Goal: Communication & Community: Answer question/provide support

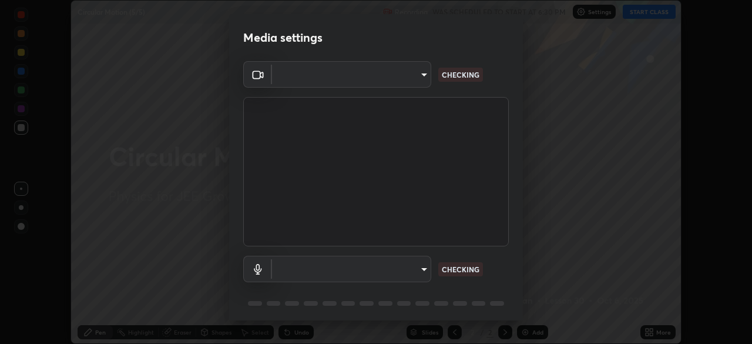
scroll to position [344, 752]
type input "f7d245abf0684c24fcfca86869c925f05e5e90ab47e824b3f573f0e27bb25b40"
click at [414, 268] on body "Erase all Circular Motion (5/5) Recording WAS SCHEDULED TO START AT 6:30 PM Set…" at bounding box center [376, 172] width 752 height 344
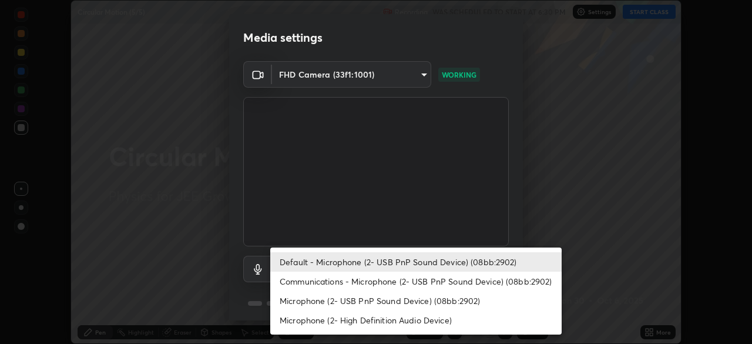
click at [389, 289] on li "Communications - Microphone (2- USB PnP Sound Device) (08bb:2902)" at bounding box center [415, 280] width 291 height 19
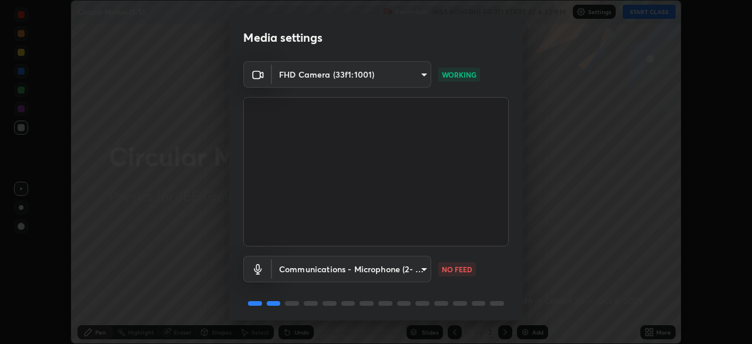
click at [382, 271] on body "Erase all Circular Motion (5/5) Recording WAS SCHEDULED TO START AT 6:30 PM Set…" at bounding box center [376, 172] width 752 height 344
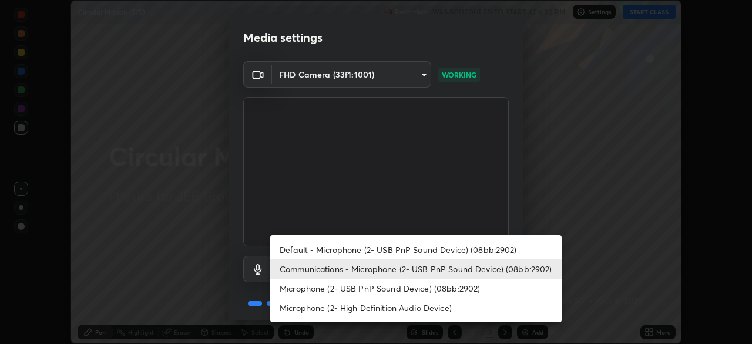
click at [393, 253] on li "Default - Microphone (2- USB PnP Sound Device) (08bb:2902)" at bounding box center [415, 249] width 291 height 19
type input "default"
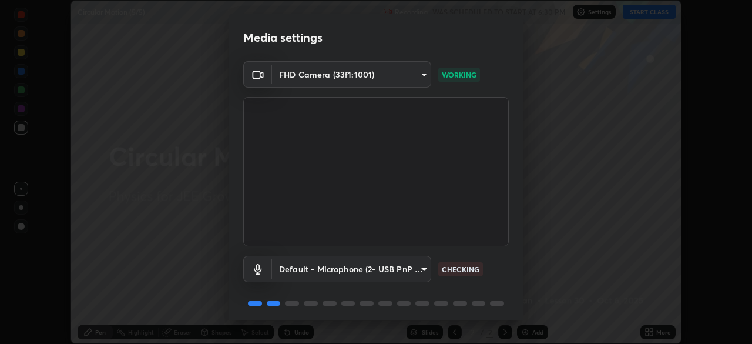
scroll to position [42, 0]
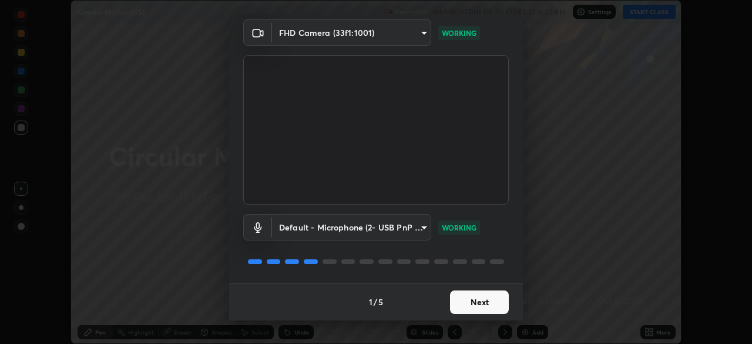
click at [475, 301] on button "Next" at bounding box center [479, 302] width 59 height 24
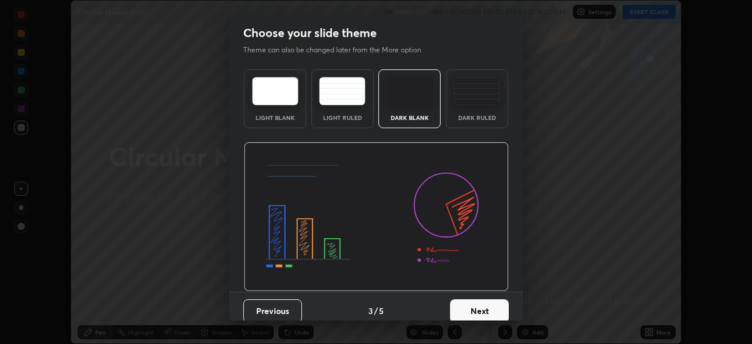
click at [477, 302] on button "Next" at bounding box center [479, 311] width 59 height 24
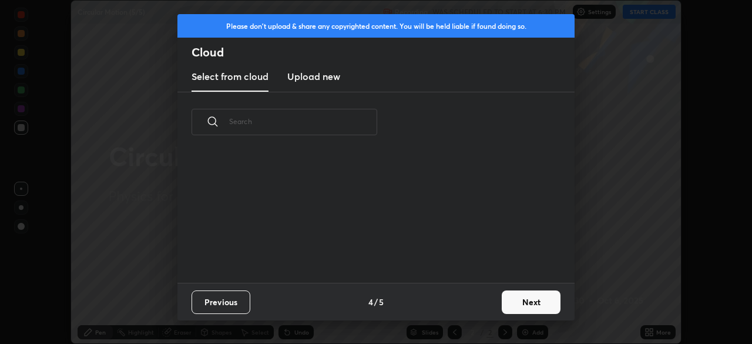
click at [477, 302] on div "Previous 4 / 5 Next" at bounding box center [375, 302] width 397 height 38
click at [523, 311] on button "Next" at bounding box center [531, 302] width 59 height 24
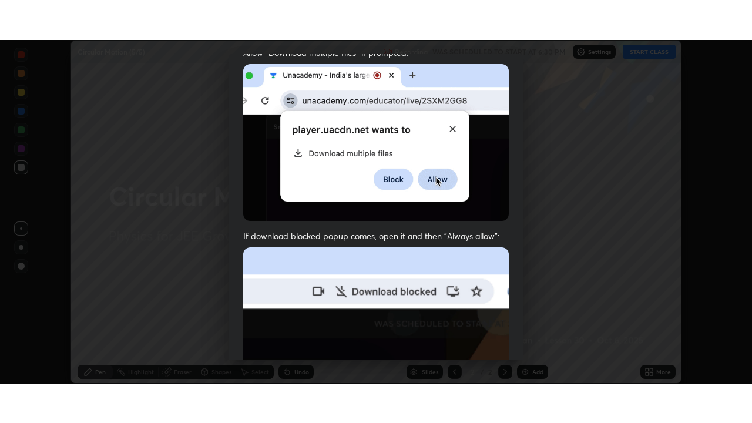
scroll to position [281, 0]
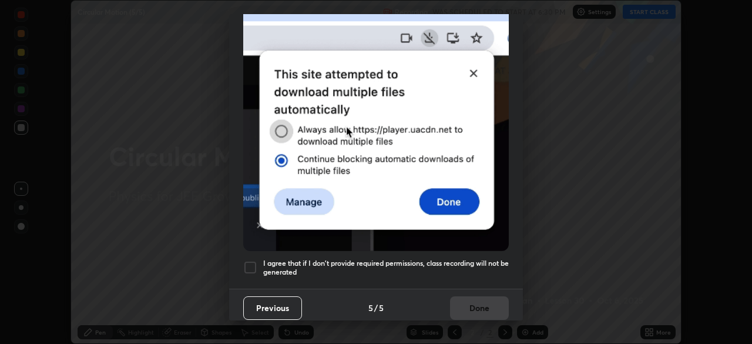
click at [471, 259] on h5 "I agree that if I don't provide required permissions, class recording will not …" at bounding box center [386, 268] width 246 height 18
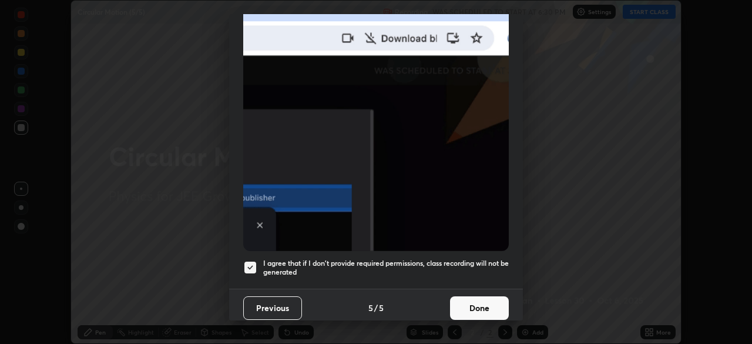
click at [482, 303] on button "Done" at bounding box center [479, 308] width 59 height 24
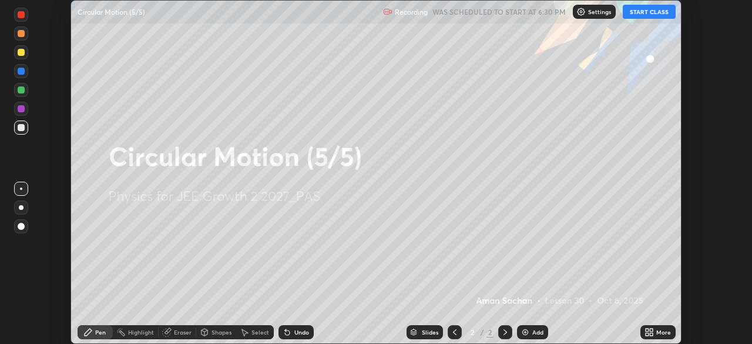
click at [662, 329] on div "More" at bounding box center [663, 332] width 15 height 6
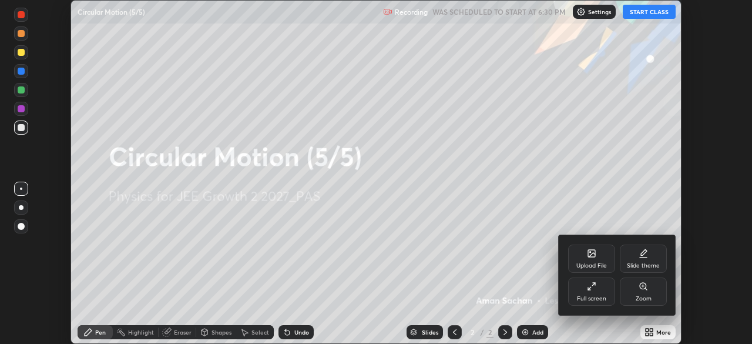
click at [593, 297] on div "Full screen" at bounding box center [591, 299] width 29 height 6
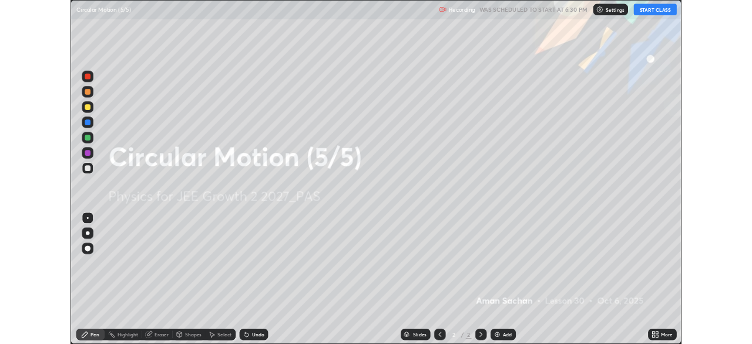
scroll to position [423, 752]
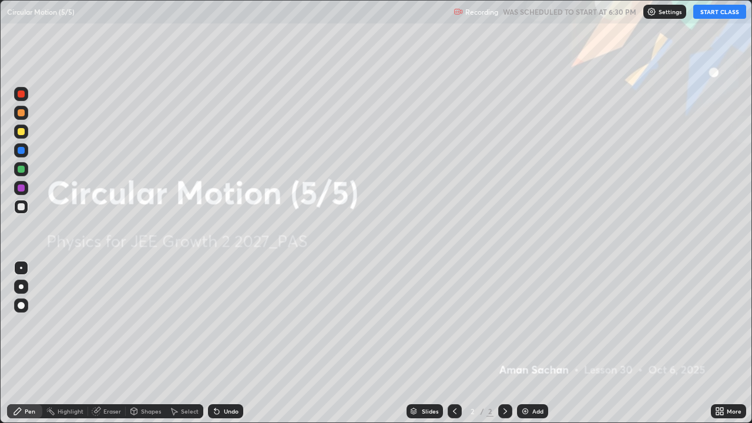
click at [713, 12] on button "START CLASS" at bounding box center [719, 12] width 53 height 14
click at [721, 343] on icon at bounding box center [721, 409] width 3 height 3
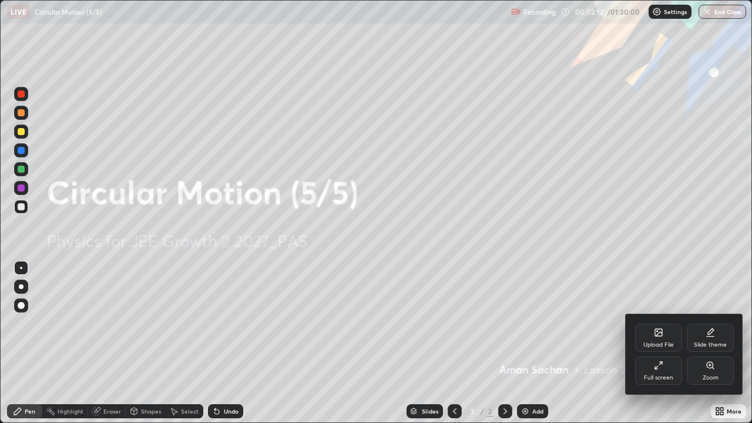
click at [718, 343] on div "Slide theme" at bounding box center [710, 345] width 33 height 6
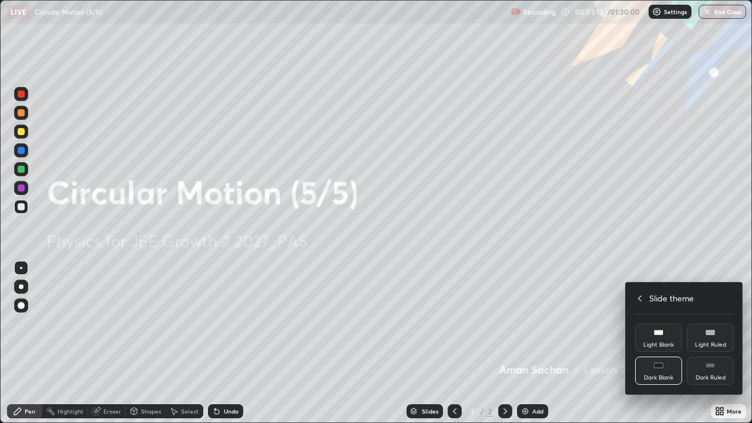
click at [712, 343] on div "Dark Ruled" at bounding box center [710, 371] width 47 height 28
click at [639, 296] on icon at bounding box center [639, 298] width 9 height 9
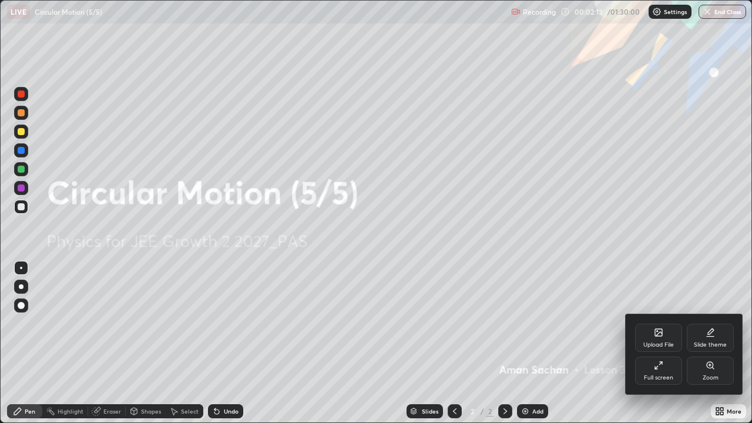
click at [656, 257] on div at bounding box center [376, 211] width 752 height 423
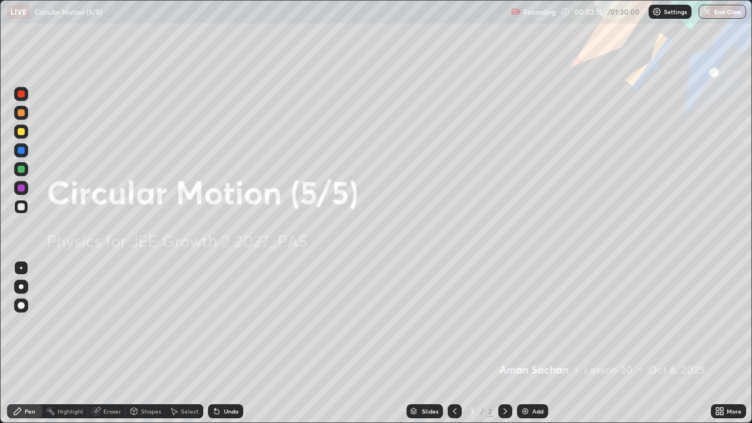
click at [530, 343] on div "Add" at bounding box center [532, 411] width 31 height 14
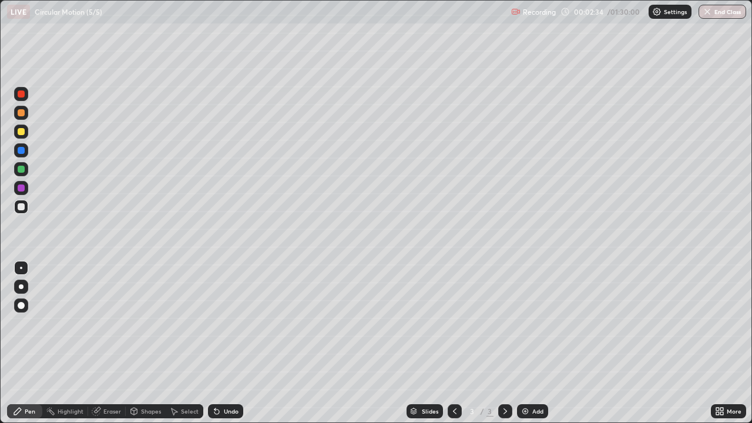
click at [26, 132] on div at bounding box center [21, 132] width 14 height 14
click at [21, 286] on div at bounding box center [21, 286] width 5 height 5
click at [150, 343] on div "Shapes" at bounding box center [151, 411] width 20 height 6
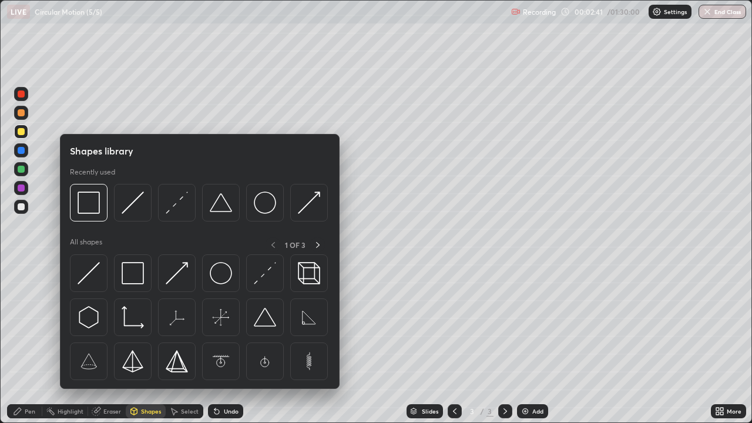
click at [137, 287] on div at bounding box center [133, 273] width 38 height 38
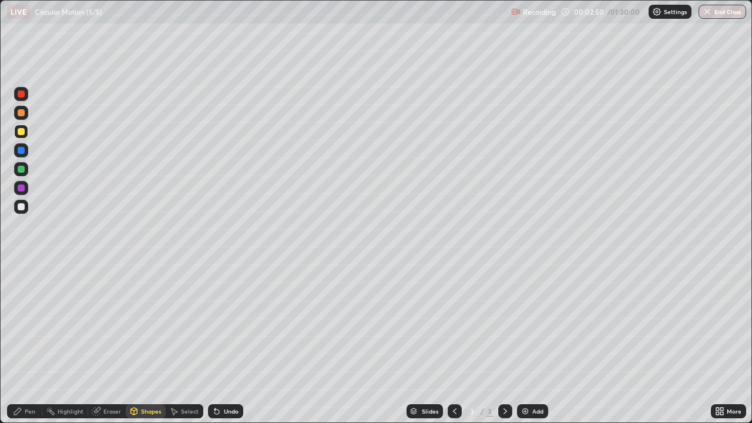
click at [38, 343] on div "Pen" at bounding box center [24, 411] width 35 height 14
click at [22, 207] on div at bounding box center [21, 206] width 7 height 7
click at [143, 343] on div "Shapes" at bounding box center [151, 411] width 20 height 6
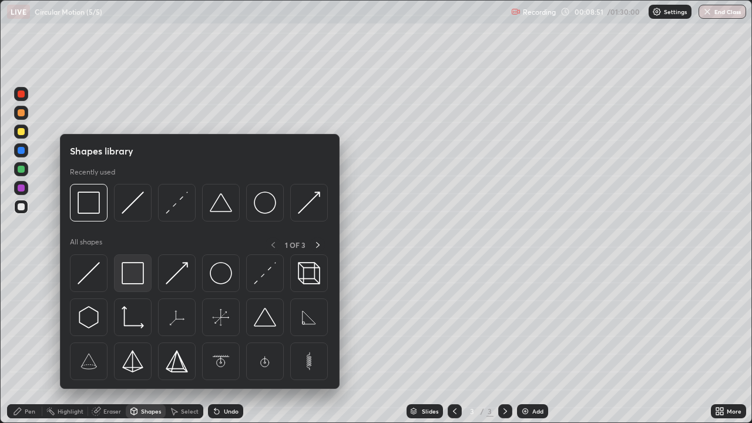
click at [130, 278] on img at bounding box center [133, 273] width 22 height 22
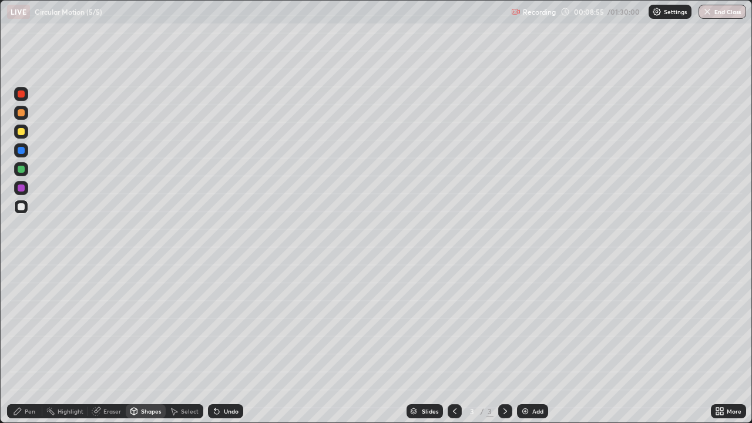
click at [33, 343] on div "Pen" at bounding box center [24, 411] width 35 height 14
click at [22, 188] on div at bounding box center [21, 187] width 7 height 7
click at [21, 207] on div at bounding box center [21, 206] width 7 height 7
click at [21, 171] on div at bounding box center [21, 169] width 7 height 7
click at [23, 207] on div at bounding box center [21, 206] width 7 height 7
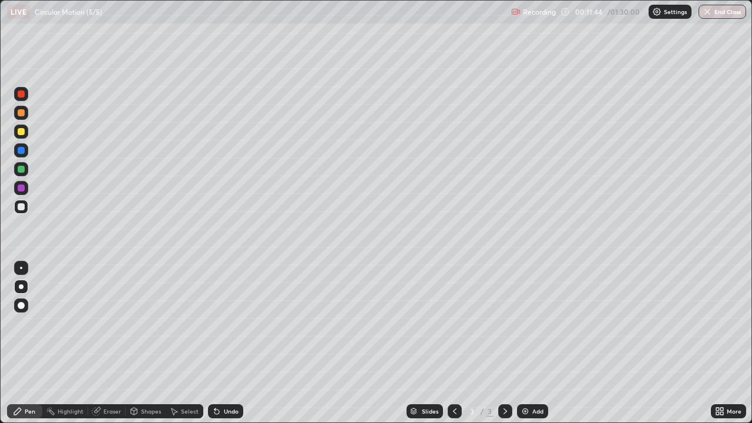
click at [227, 343] on div "Undo" at bounding box center [231, 411] width 15 height 6
click at [232, 343] on div "Undo" at bounding box center [231, 411] width 15 height 6
click at [183, 343] on div "Select" at bounding box center [190, 411] width 18 height 6
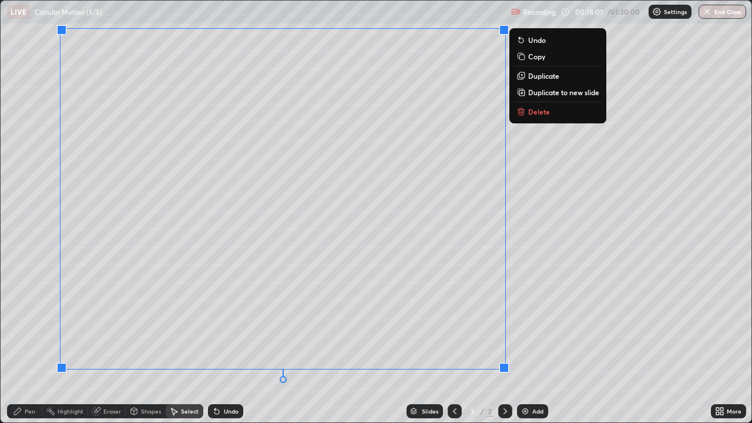
click at [565, 97] on button "Duplicate to new slide" at bounding box center [558, 92] width 88 height 14
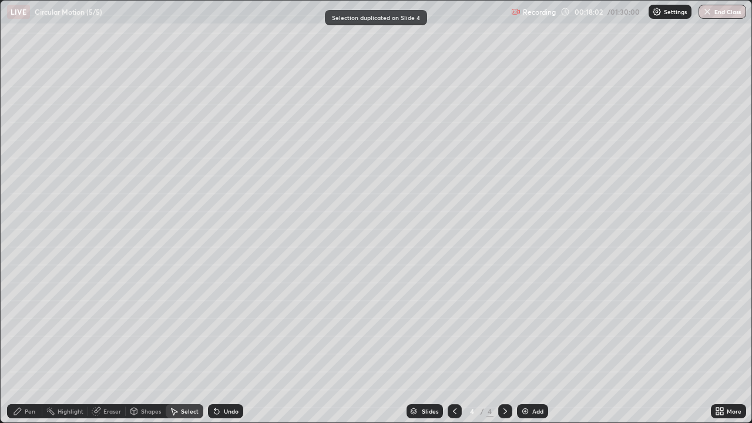
click at [102, 343] on div "Eraser" at bounding box center [107, 411] width 38 height 14
click at [24, 343] on icon at bounding box center [22, 371] width 6 height 6
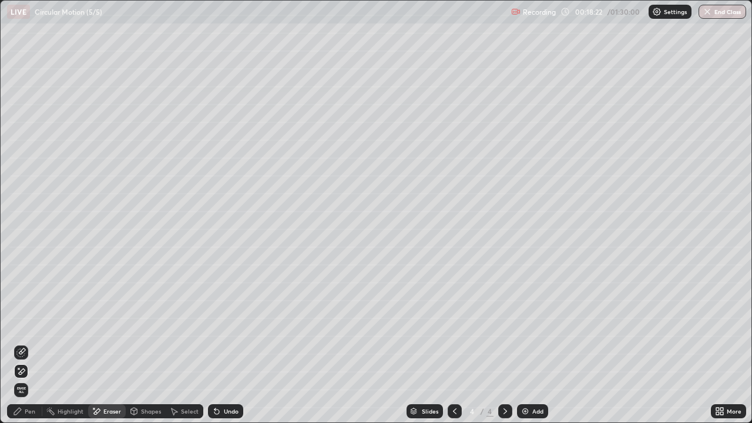
click at [31, 343] on div "Pen" at bounding box center [30, 411] width 11 height 6
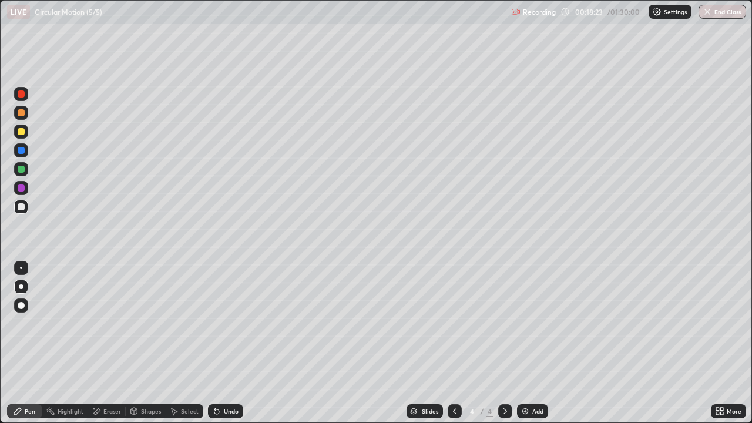
click at [21, 132] on div at bounding box center [21, 131] width 7 height 7
click at [95, 343] on icon at bounding box center [96, 412] width 9 height 10
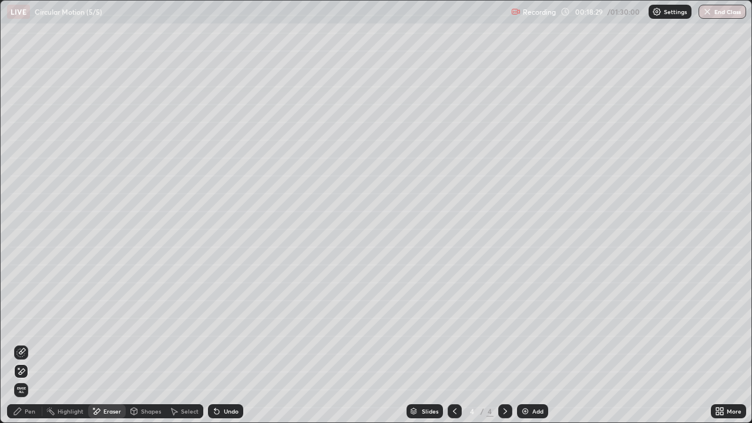
click at [25, 343] on div "Pen" at bounding box center [30, 411] width 11 height 6
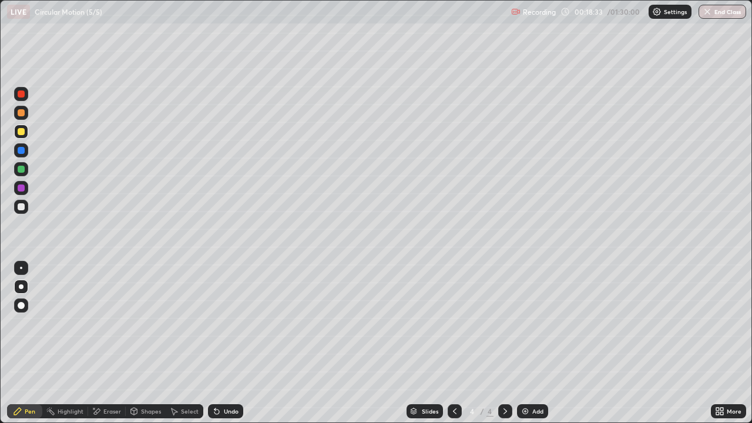
click at [99, 343] on icon at bounding box center [97, 411] width 6 height 6
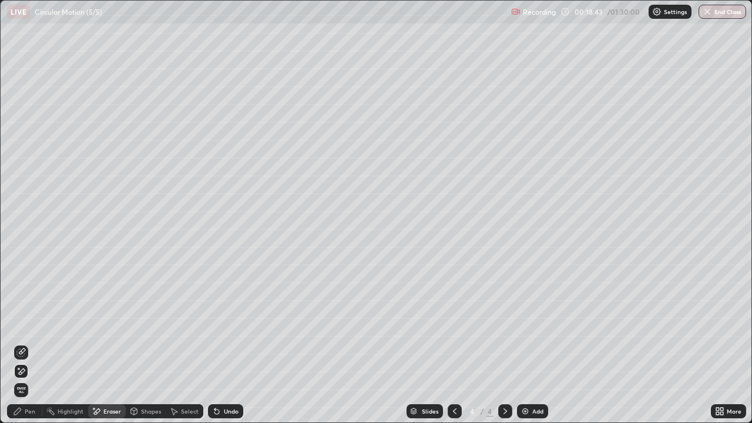
click at [28, 343] on div "Pen" at bounding box center [30, 411] width 11 height 6
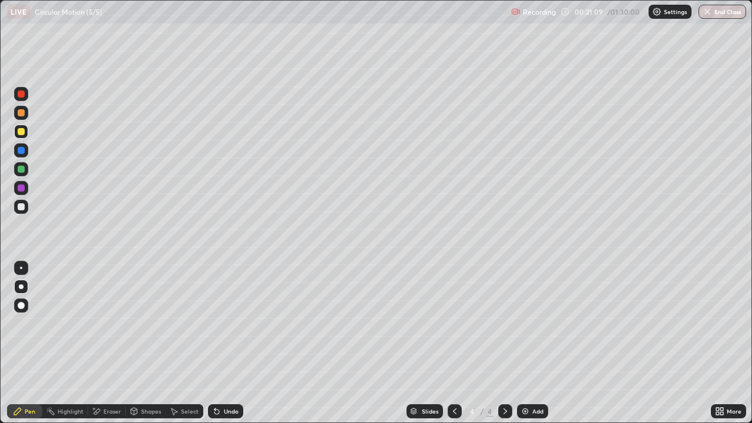
click at [183, 343] on div "Select" at bounding box center [190, 411] width 18 height 6
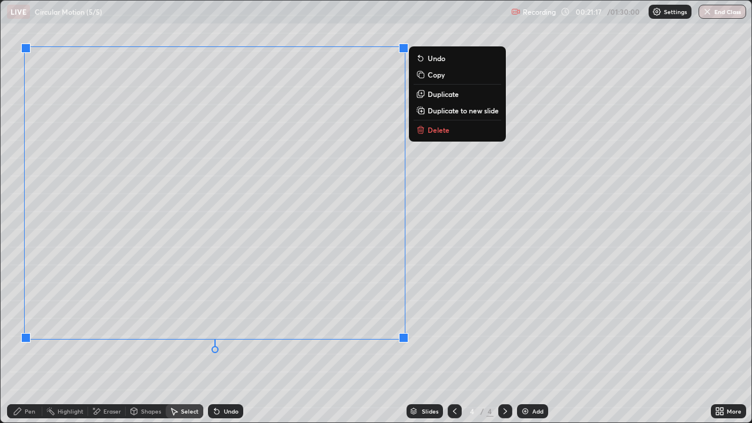
click at [18, 343] on icon at bounding box center [17, 411] width 7 height 7
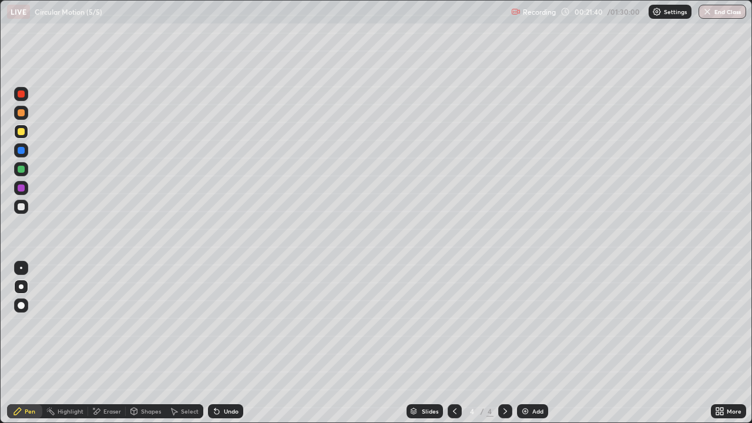
click at [25, 212] on div at bounding box center [21, 207] width 14 height 14
click at [148, 343] on div "Shapes" at bounding box center [151, 411] width 20 height 6
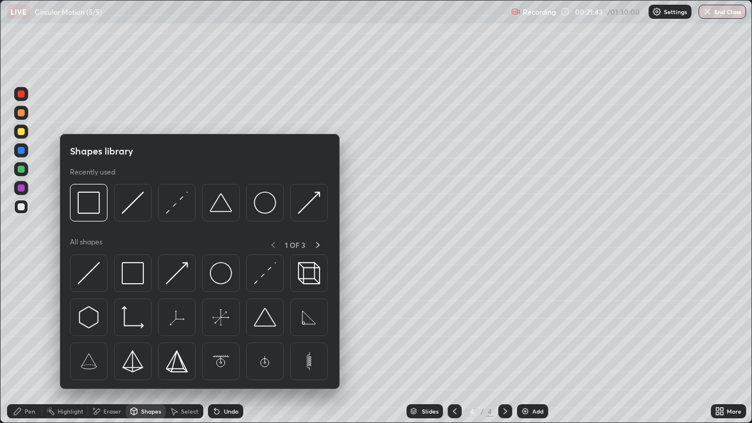
click at [132, 274] on img at bounding box center [133, 273] width 22 height 22
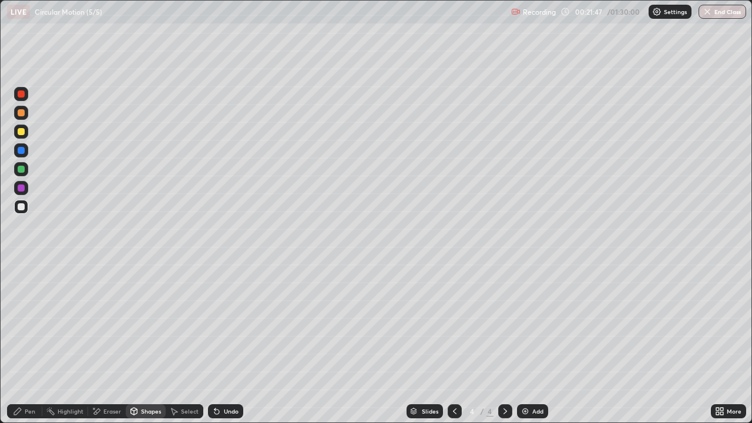
click at [29, 343] on div "Pen" at bounding box center [24, 411] width 35 height 14
click at [24, 169] on div at bounding box center [21, 169] width 7 height 7
click at [140, 343] on div "Shapes" at bounding box center [146, 411] width 40 height 14
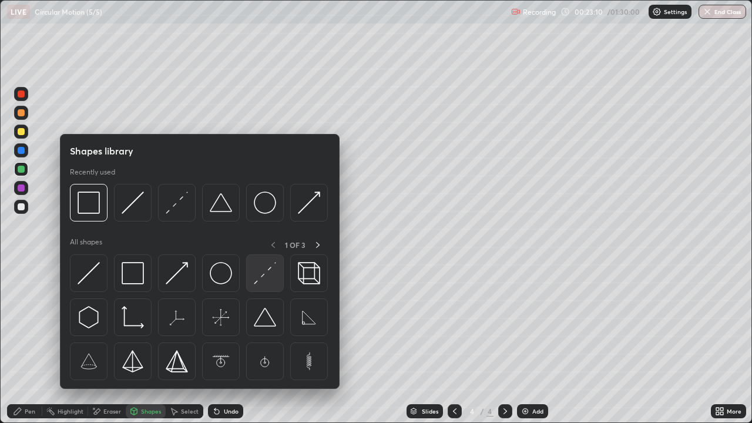
click at [266, 287] on div at bounding box center [265, 273] width 38 height 38
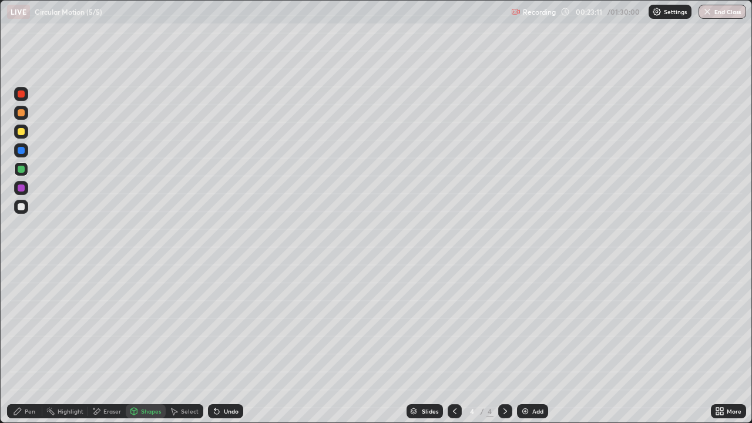
click at [24, 189] on div at bounding box center [21, 187] width 7 height 7
click at [28, 343] on div "Pen" at bounding box center [30, 411] width 11 height 6
click at [21, 212] on div at bounding box center [21, 207] width 14 height 14
click at [23, 169] on div at bounding box center [21, 169] width 7 height 7
click at [188, 343] on div "Select" at bounding box center [190, 411] width 18 height 6
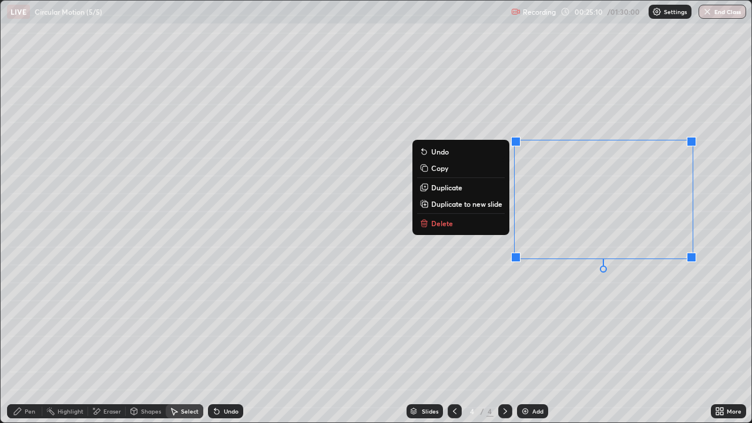
click at [642, 324] on div "0 ° Undo Copy Duplicate Duplicate to new slide Delete" at bounding box center [376, 212] width 751 height 422
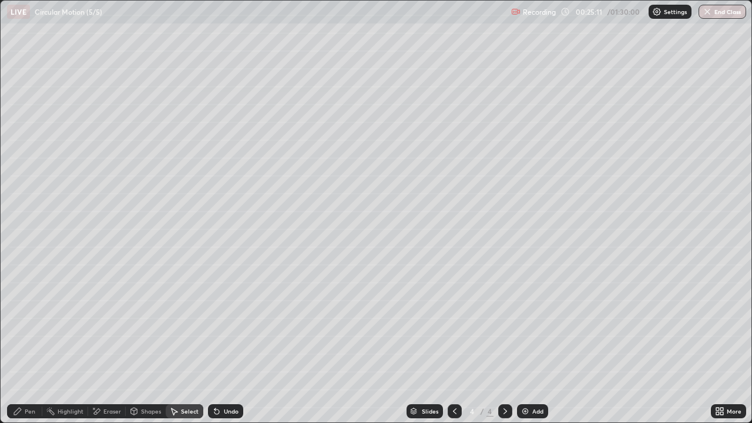
click at [32, 343] on div "Pen" at bounding box center [30, 411] width 11 height 6
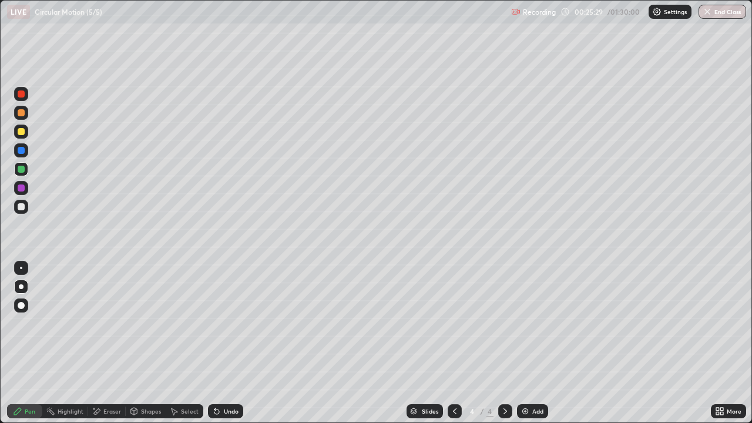
click at [731, 343] on div "More" at bounding box center [734, 411] width 15 height 6
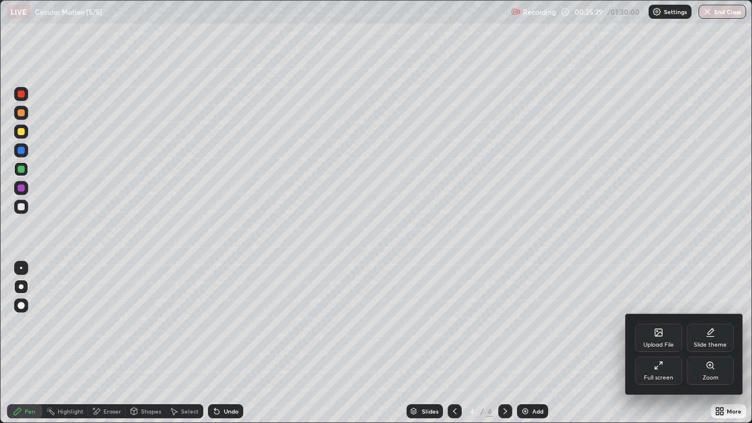
click at [664, 343] on div "Full screen" at bounding box center [658, 371] width 47 height 28
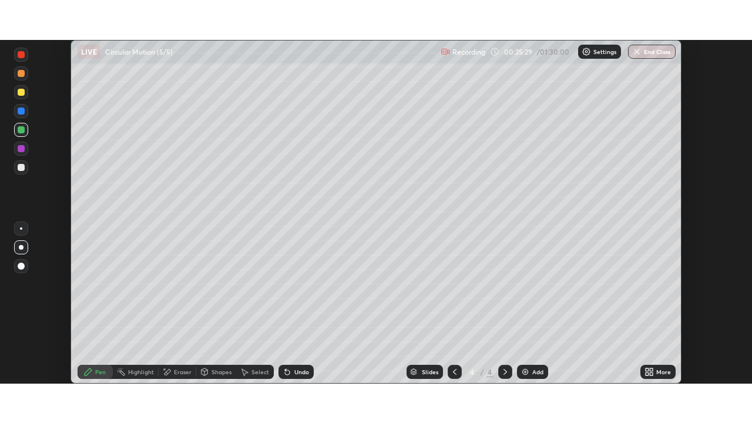
scroll to position [58408, 57999]
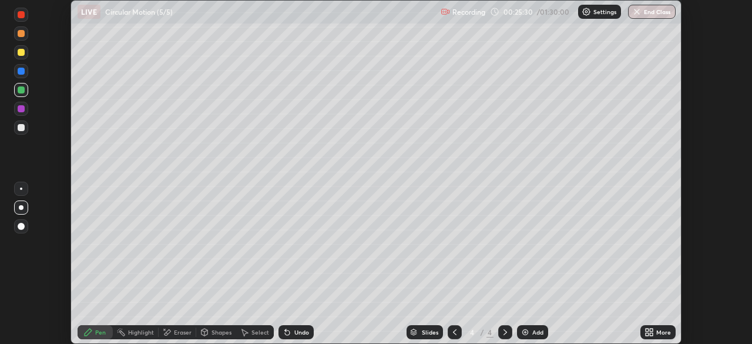
click at [664, 330] on div "More" at bounding box center [663, 332] width 15 height 6
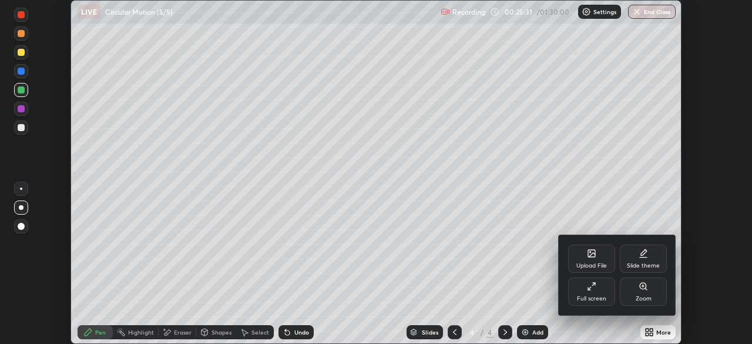
click at [597, 291] on div "Full screen" at bounding box center [591, 291] width 47 height 28
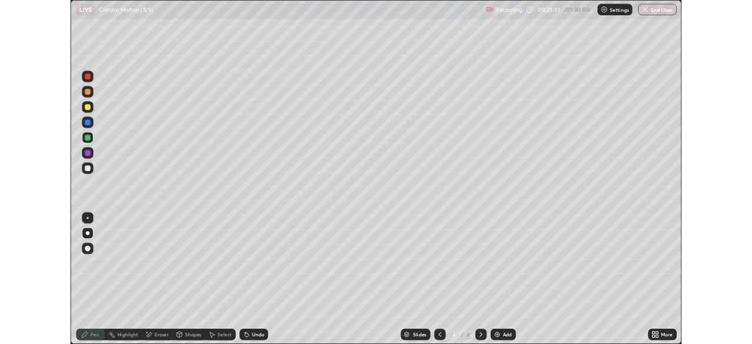
scroll to position [423, 752]
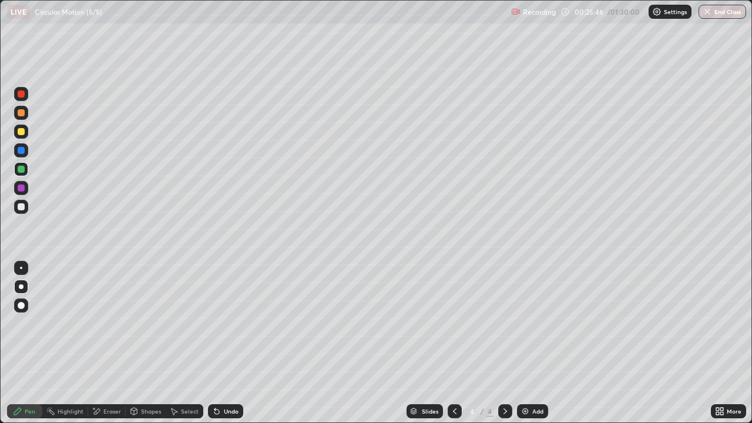
click at [22, 207] on div at bounding box center [21, 206] width 7 height 7
click at [26, 185] on div at bounding box center [21, 188] width 14 height 14
click at [23, 207] on div at bounding box center [21, 206] width 7 height 7
click at [21, 170] on div at bounding box center [21, 169] width 7 height 7
click at [397, 343] on div "Slides 4 / 4 Add" at bounding box center [477, 412] width 468 height 24
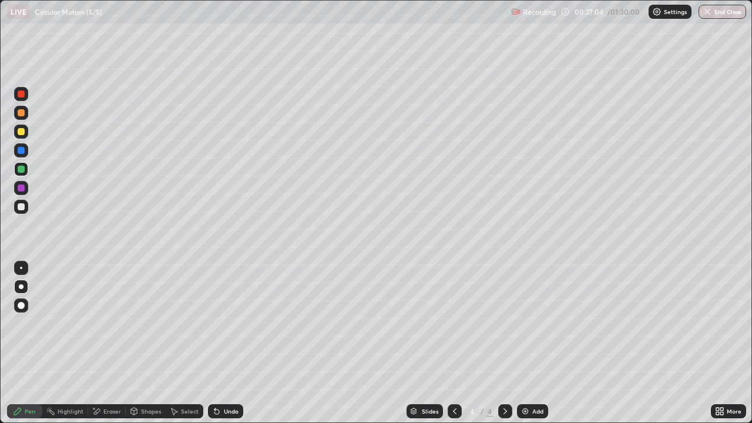
click at [24, 204] on div at bounding box center [21, 206] width 7 height 7
click at [532, 343] on div "Add" at bounding box center [537, 411] width 11 height 6
click at [22, 135] on div at bounding box center [21, 131] width 7 height 7
click at [147, 343] on div "Shapes" at bounding box center [151, 411] width 20 height 6
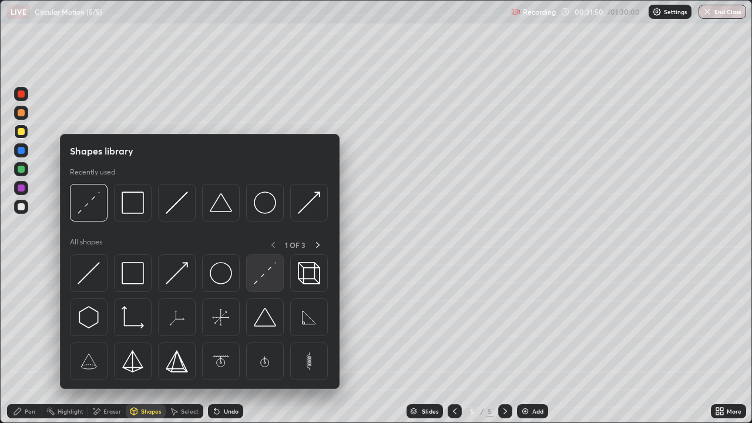
click at [260, 283] on img at bounding box center [265, 273] width 22 height 22
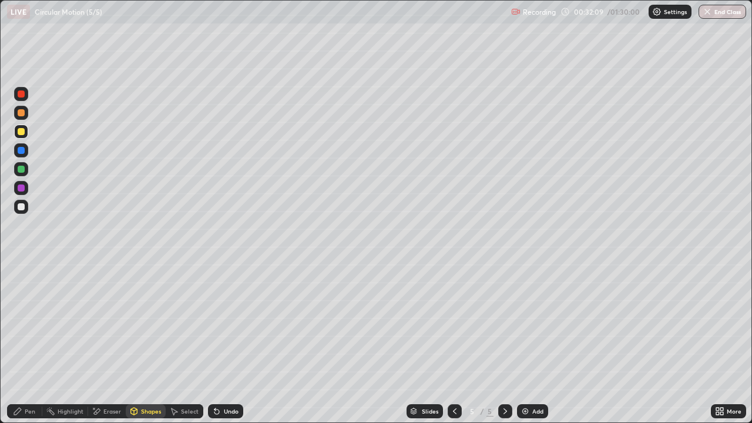
click at [22, 209] on div at bounding box center [21, 206] width 7 height 7
click at [24, 343] on div "Pen" at bounding box center [24, 411] width 35 height 14
click at [224, 343] on div "Undo" at bounding box center [231, 411] width 15 height 6
click at [24, 170] on div at bounding box center [21, 169] width 7 height 7
click at [21, 192] on div at bounding box center [21, 188] width 14 height 14
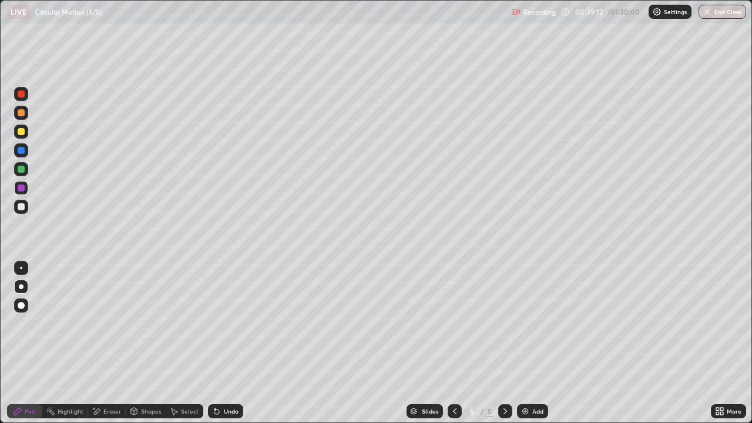
click at [536, 343] on div "Add" at bounding box center [532, 411] width 31 height 14
click at [23, 132] on div at bounding box center [21, 131] width 7 height 7
click at [22, 210] on div at bounding box center [21, 206] width 7 height 7
click at [25, 207] on div at bounding box center [21, 207] width 14 height 14
click at [22, 168] on div at bounding box center [21, 169] width 7 height 7
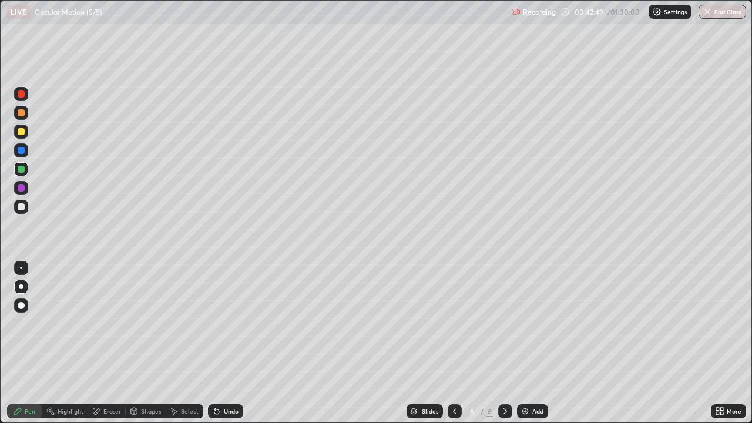
click at [22, 207] on div at bounding box center [21, 206] width 7 height 7
click at [22, 171] on div at bounding box center [21, 169] width 7 height 7
click at [25, 212] on div at bounding box center [21, 207] width 14 height 14
click at [25, 135] on div at bounding box center [21, 132] width 14 height 14
click at [152, 343] on div "Shapes" at bounding box center [151, 411] width 20 height 6
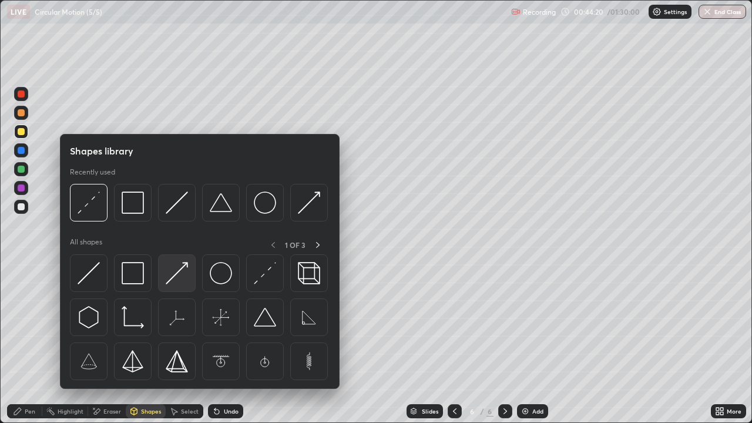
click at [182, 280] on img at bounding box center [177, 273] width 22 height 22
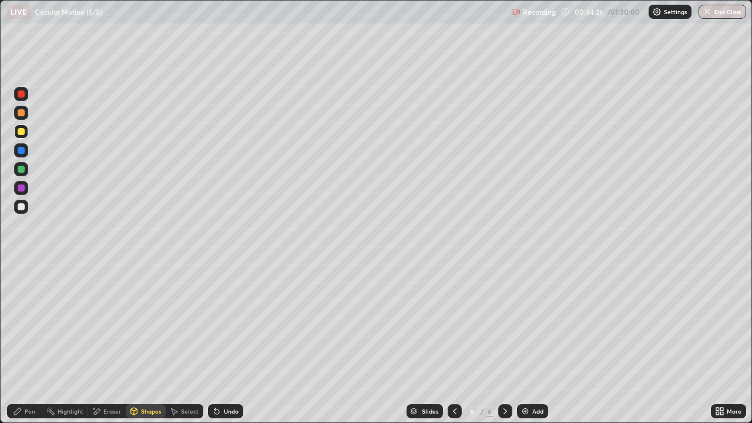
click at [33, 343] on div "Pen" at bounding box center [30, 411] width 11 height 6
click at [26, 170] on div at bounding box center [21, 169] width 14 height 14
click at [23, 208] on div at bounding box center [21, 206] width 7 height 7
click at [22, 132] on div at bounding box center [21, 131] width 7 height 7
click at [20, 189] on div at bounding box center [21, 187] width 7 height 7
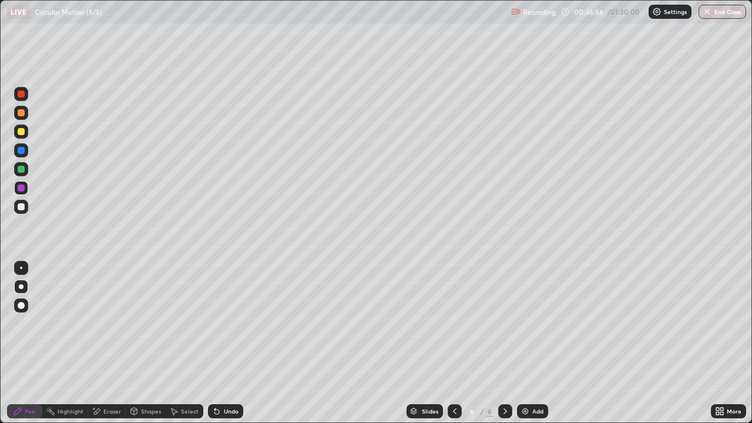
click at [21, 207] on div at bounding box center [21, 206] width 7 height 7
click at [224, 343] on div "Undo" at bounding box center [231, 411] width 15 height 6
click at [223, 343] on div "Undo" at bounding box center [225, 411] width 35 height 14
click at [22, 171] on div at bounding box center [21, 169] width 7 height 7
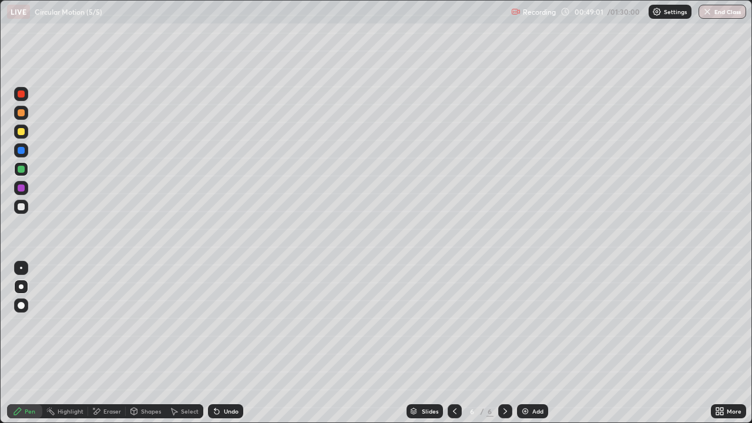
click at [24, 208] on div at bounding box center [21, 206] width 7 height 7
click at [22, 189] on div at bounding box center [21, 187] width 7 height 7
click at [25, 206] on div at bounding box center [21, 207] width 14 height 14
click at [506, 343] on div at bounding box center [505, 412] width 14 height 24
click at [533, 343] on div "Add" at bounding box center [537, 411] width 11 height 6
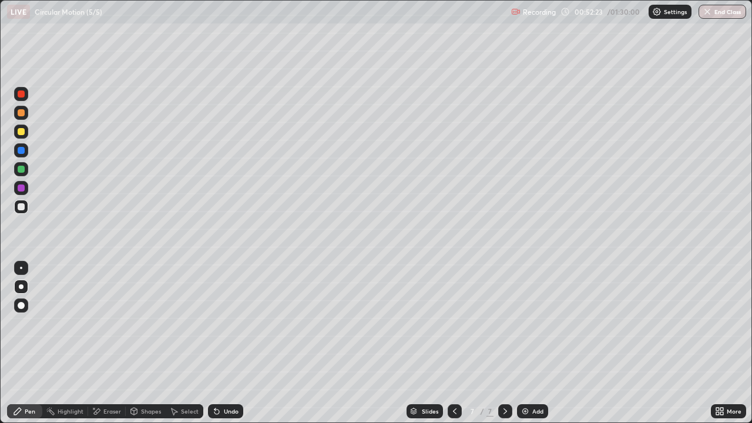
click at [22, 135] on div at bounding box center [21, 131] width 7 height 7
click at [217, 343] on icon at bounding box center [216, 411] width 9 height 9
click at [220, 343] on div "Undo" at bounding box center [225, 411] width 35 height 14
click at [224, 343] on div "Undo" at bounding box center [231, 411] width 15 height 6
click at [148, 343] on div "Shapes" at bounding box center [151, 411] width 20 height 6
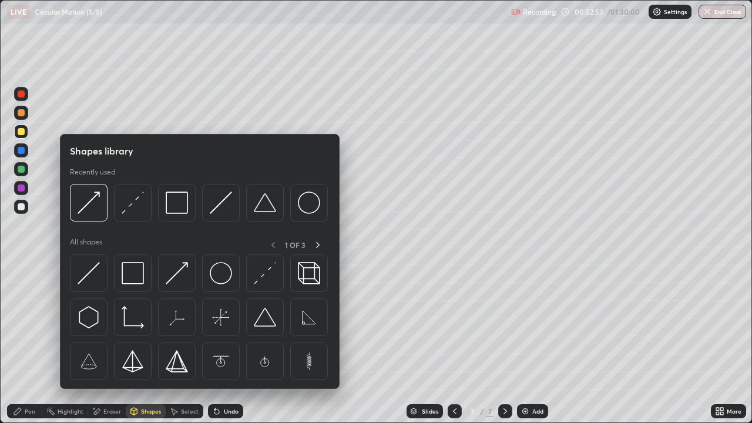
click at [182, 280] on img at bounding box center [177, 273] width 22 height 22
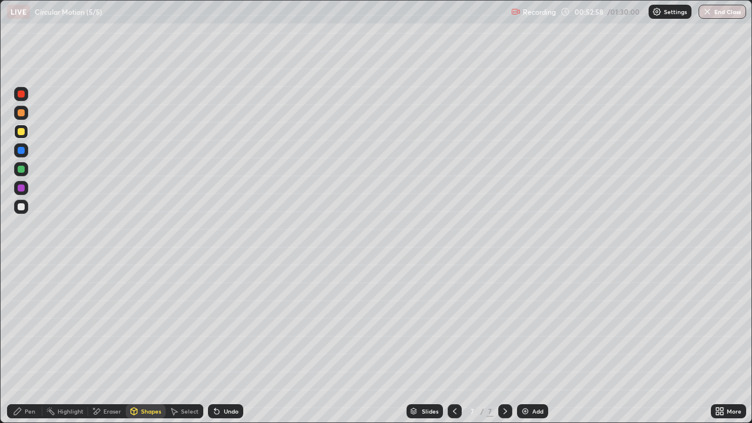
click at [32, 343] on div "Pen" at bounding box center [30, 411] width 11 height 6
click at [140, 343] on div "Shapes" at bounding box center [146, 411] width 40 height 14
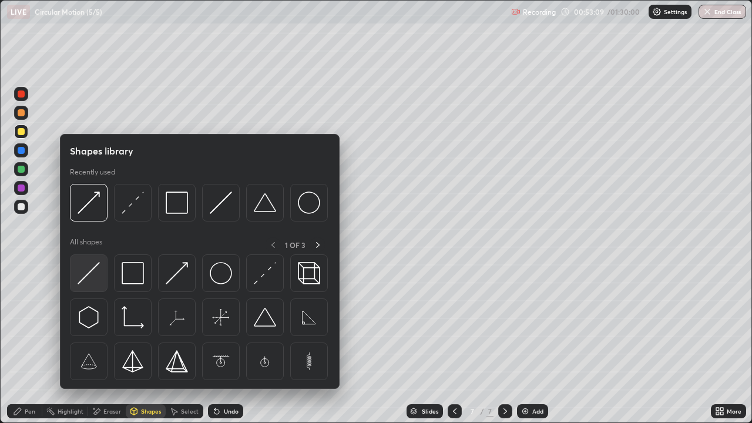
click at [94, 276] on img at bounding box center [89, 273] width 22 height 22
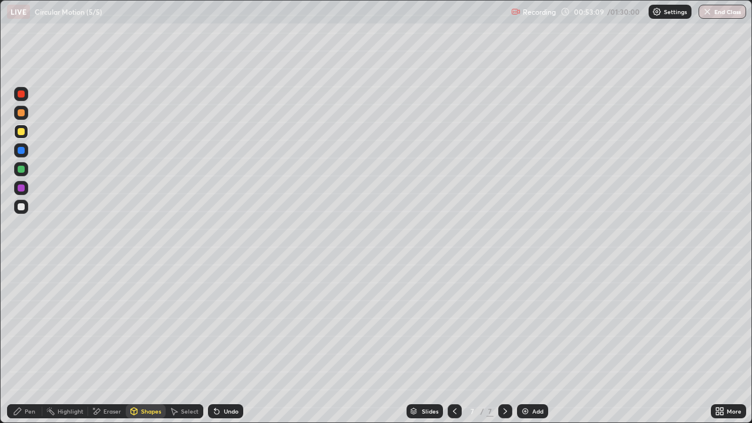
click at [22, 169] on div at bounding box center [21, 169] width 7 height 7
click at [28, 343] on div "Pen" at bounding box center [24, 411] width 35 height 14
click at [139, 343] on div "Shapes" at bounding box center [146, 411] width 40 height 14
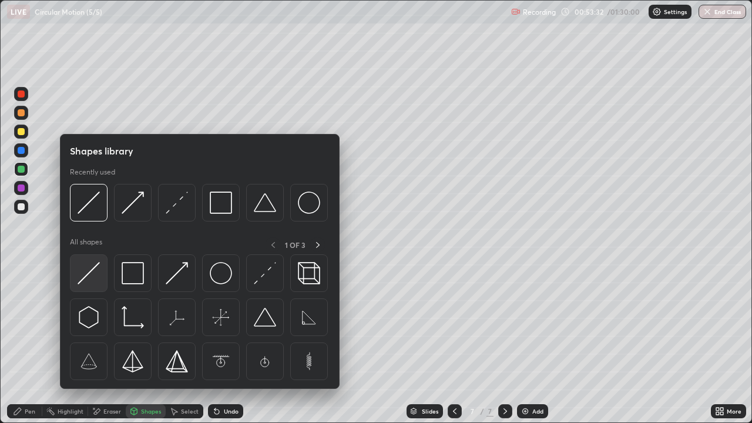
click at [95, 276] on img at bounding box center [89, 273] width 22 height 22
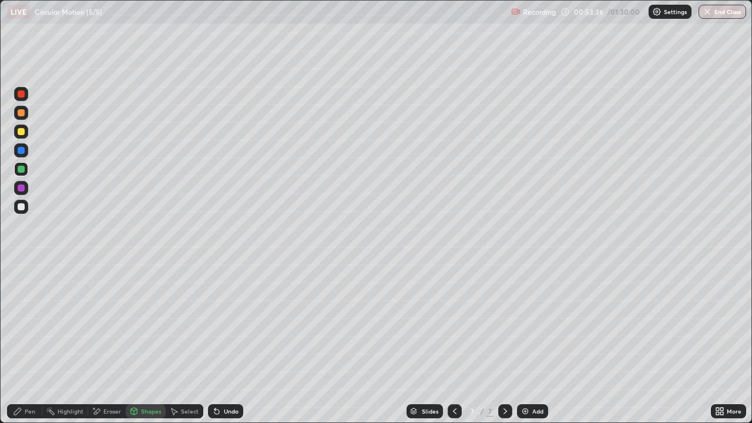
click at [31, 343] on div "Pen" at bounding box center [30, 411] width 11 height 6
click at [22, 113] on div at bounding box center [21, 112] width 7 height 7
click at [229, 343] on div "Undo" at bounding box center [225, 411] width 35 height 14
click at [139, 343] on div "Shapes" at bounding box center [146, 411] width 40 height 14
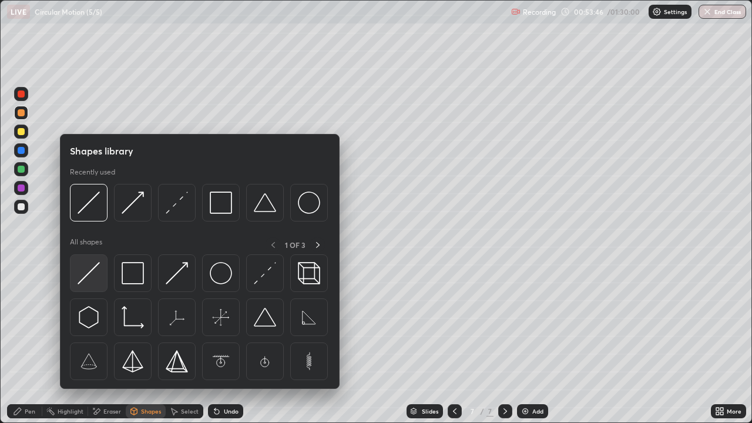
click at [98, 278] on img at bounding box center [89, 273] width 22 height 22
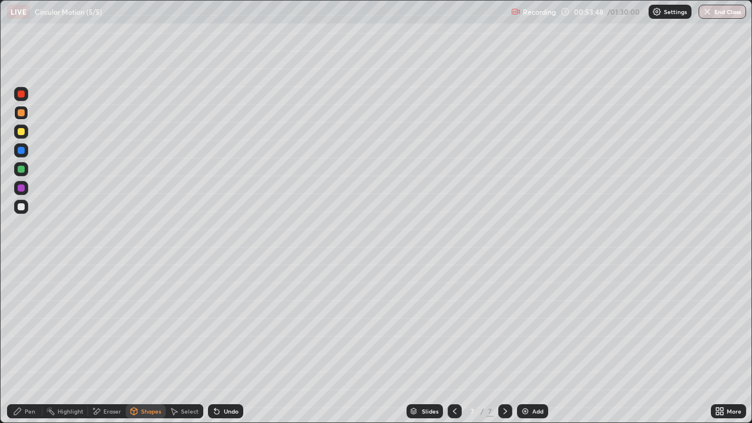
click at [30, 343] on div "Pen" at bounding box center [30, 411] width 11 height 6
click at [22, 135] on div at bounding box center [21, 131] width 7 height 7
click at [186, 343] on div "Select" at bounding box center [190, 411] width 18 height 6
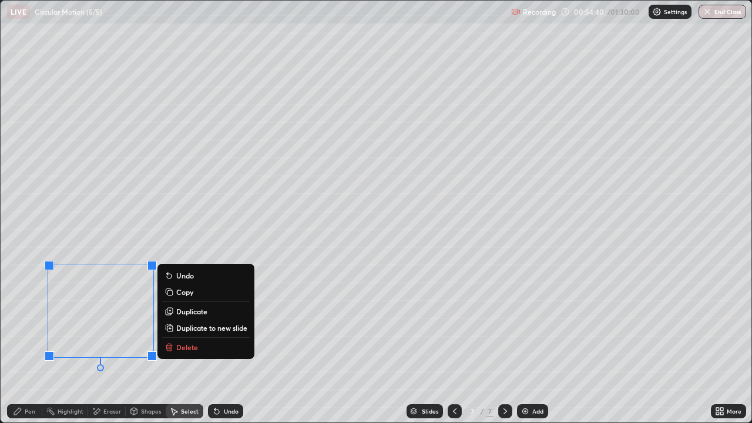
click at [281, 343] on div "0 ° Undo Copy Duplicate Duplicate to new slide Delete" at bounding box center [376, 212] width 751 height 422
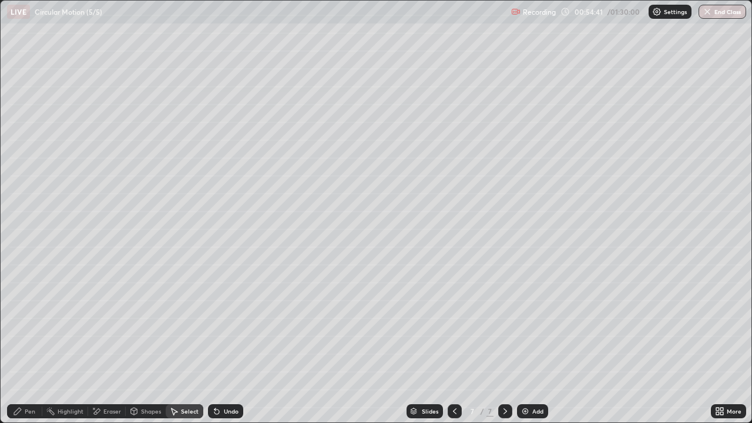
click at [33, 343] on div "Pen" at bounding box center [30, 411] width 11 height 6
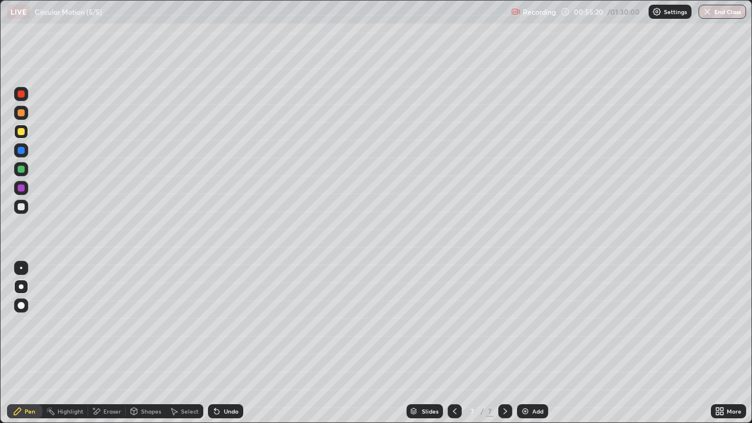
click at [22, 207] on div at bounding box center [21, 206] width 7 height 7
click at [727, 343] on div "More" at bounding box center [734, 411] width 15 height 6
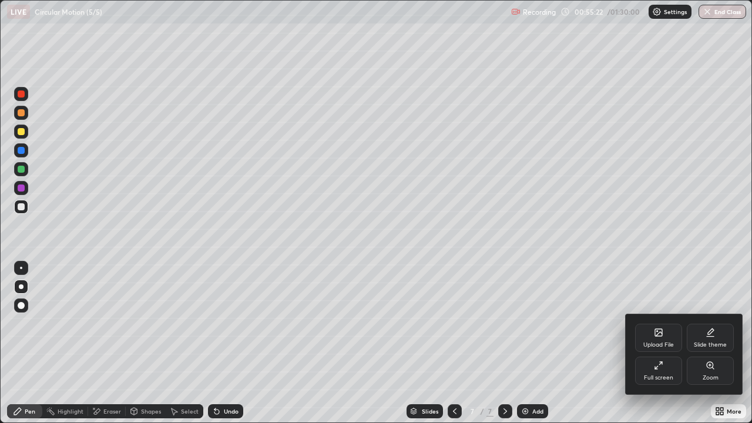
click at [656, 343] on div "Full screen" at bounding box center [658, 378] width 29 height 6
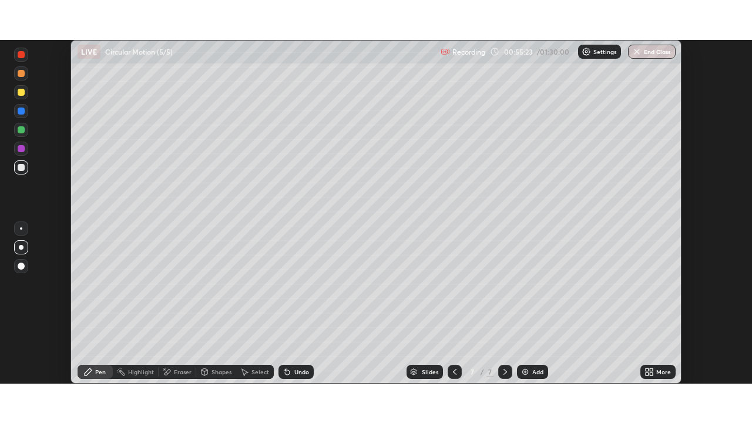
scroll to position [58408, 57999]
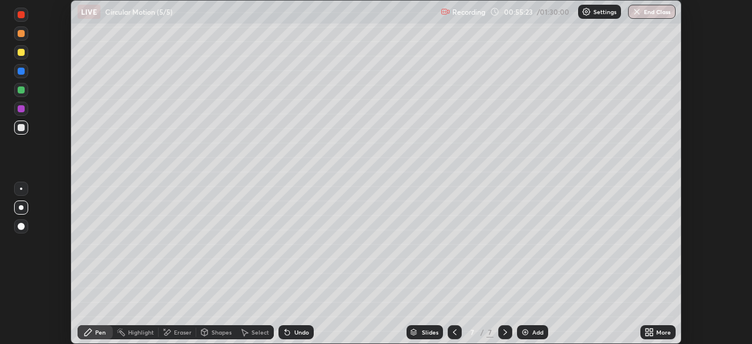
click at [662, 332] on div "More" at bounding box center [663, 332] width 15 height 6
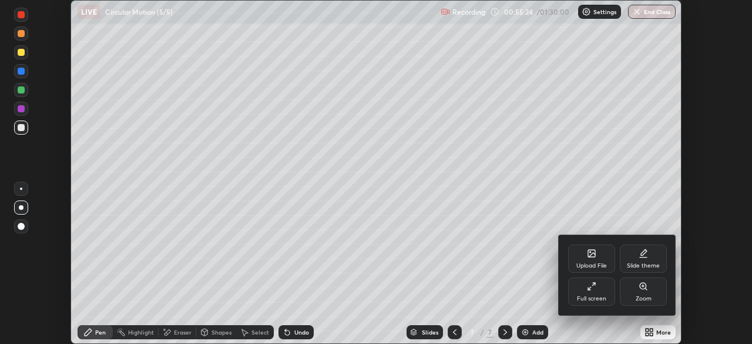
click at [595, 296] on div "Full screen" at bounding box center [591, 299] width 29 height 6
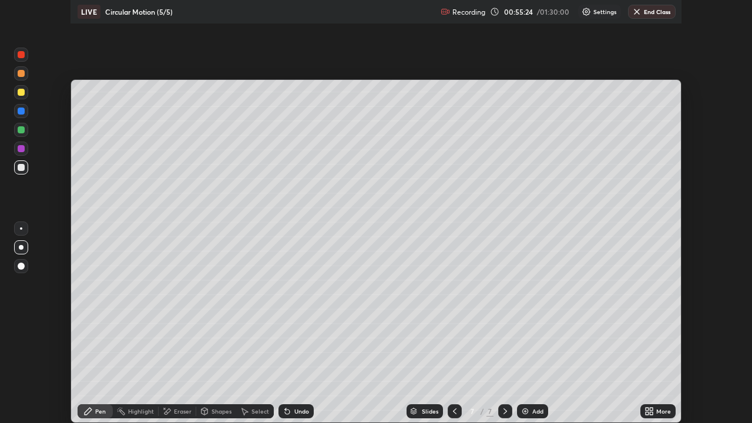
scroll to position [423, 752]
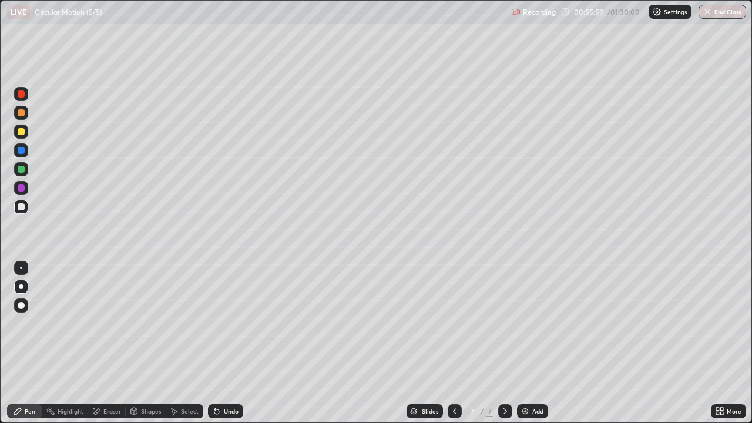
click at [224, 343] on div "Undo" at bounding box center [231, 411] width 15 height 6
click at [220, 343] on div "Undo" at bounding box center [225, 411] width 35 height 14
click at [227, 343] on div "Undo" at bounding box center [231, 411] width 15 height 6
click at [224, 343] on div "Undo" at bounding box center [231, 411] width 15 height 6
click at [22, 153] on div at bounding box center [21, 150] width 7 height 7
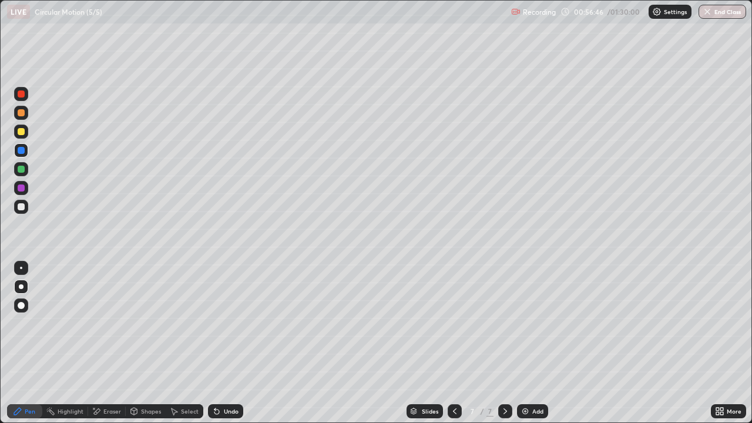
click at [26, 210] on div at bounding box center [21, 207] width 14 height 14
click at [22, 186] on div at bounding box center [21, 187] width 7 height 7
click at [224, 343] on div "Undo" at bounding box center [231, 411] width 15 height 6
click at [220, 343] on div "Undo" at bounding box center [225, 411] width 35 height 14
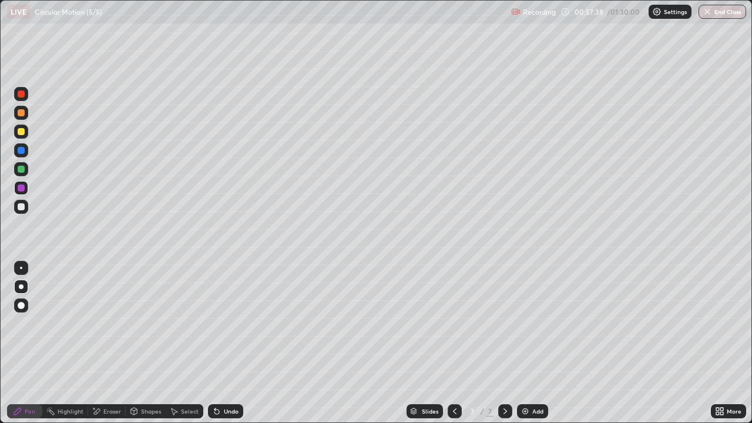
click at [219, 343] on icon at bounding box center [216, 411] width 9 height 9
click at [22, 206] on div at bounding box center [21, 206] width 7 height 7
click at [22, 171] on div at bounding box center [21, 169] width 7 height 7
click at [22, 209] on div at bounding box center [21, 206] width 7 height 7
click at [22, 188] on div at bounding box center [21, 187] width 7 height 7
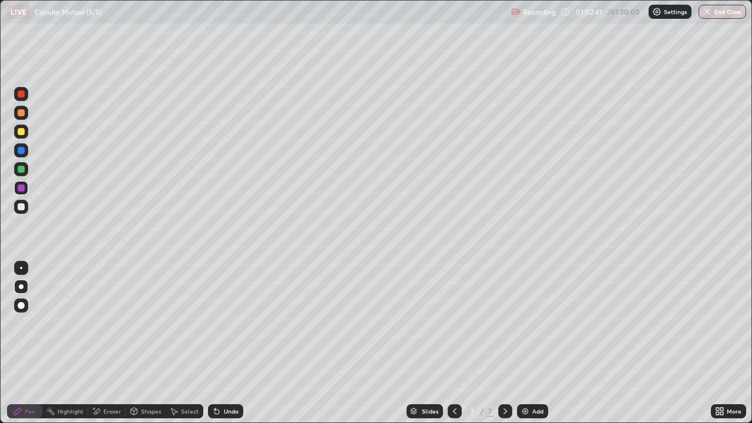
click at [22, 207] on div at bounding box center [21, 206] width 7 height 7
click at [24, 190] on div at bounding box center [21, 187] width 7 height 7
click at [16, 207] on div at bounding box center [21, 207] width 14 height 14
click at [24, 149] on div at bounding box center [21, 150] width 7 height 7
click at [25, 171] on div at bounding box center [21, 169] width 14 height 14
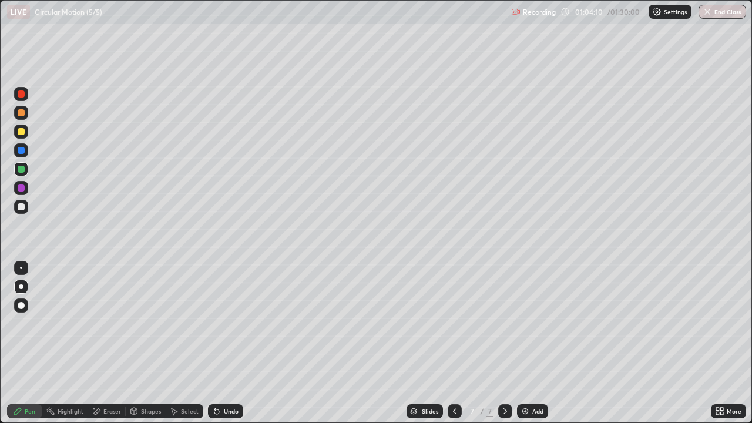
click at [22, 151] on div at bounding box center [21, 150] width 7 height 7
click at [22, 169] on div at bounding box center [21, 169] width 7 height 7
click at [24, 204] on div at bounding box center [21, 206] width 7 height 7
click at [22, 172] on div at bounding box center [21, 169] width 7 height 7
click at [23, 194] on div at bounding box center [21, 188] width 14 height 14
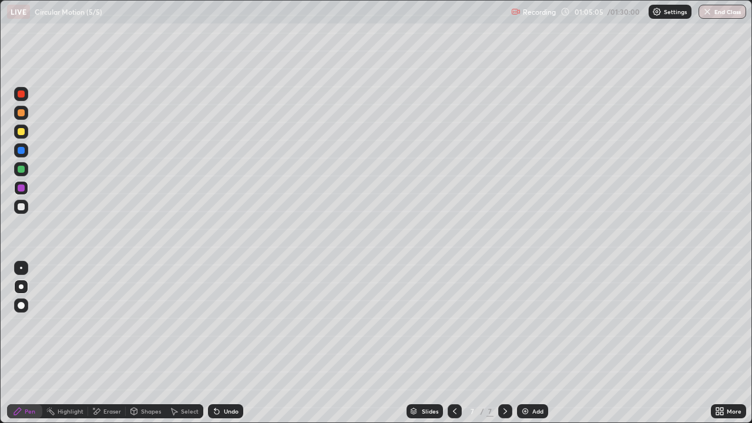
click at [19, 208] on div at bounding box center [21, 206] width 7 height 7
click at [727, 343] on div "More" at bounding box center [734, 411] width 15 height 6
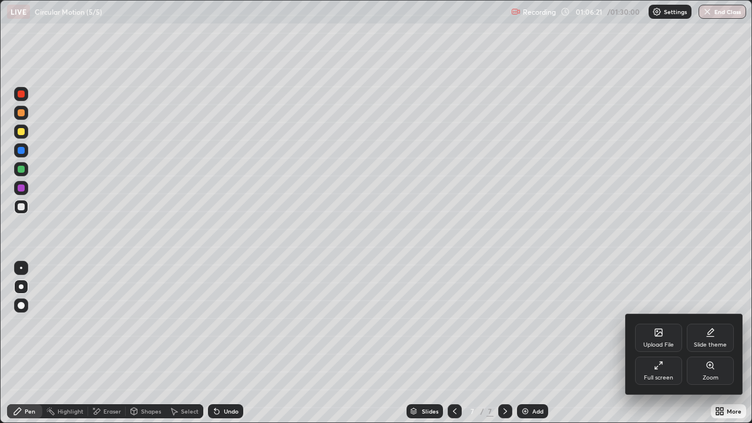
click at [712, 342] on div "Slide theme" at bounding box center [710, 345] width 33 height 6
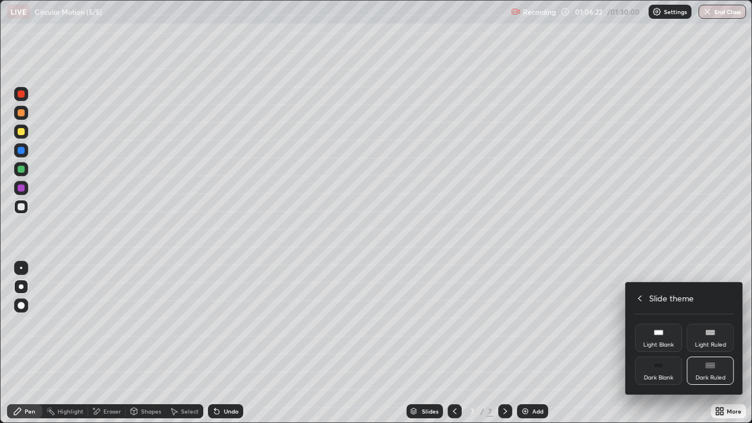
click at [664, 342] on div "Light Blank" at bounding box center [658, 345] width 31 height 6
click at [640, 298] on icon at bounding box center [639, 298] width 9 height 9
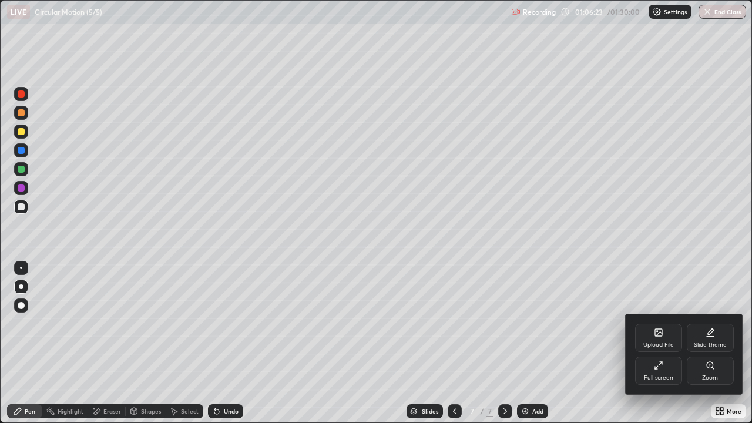
click at [658, 270] on div at bounding box center [376, 211] width 752 height 423
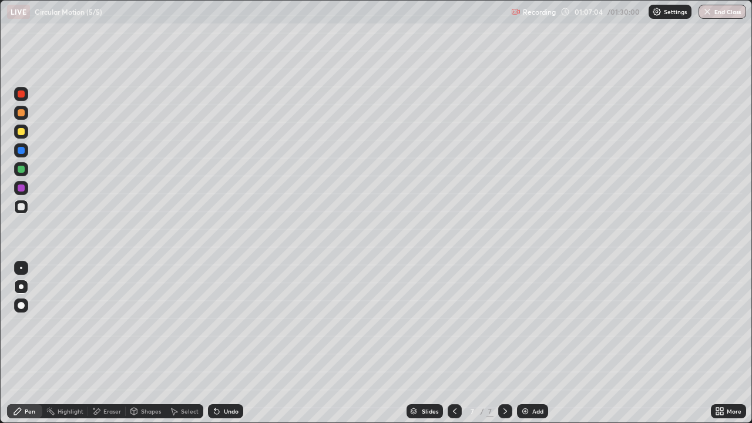
click at [536, 343] on div "Add" at bounding box center [537, 411] width 11 height 6
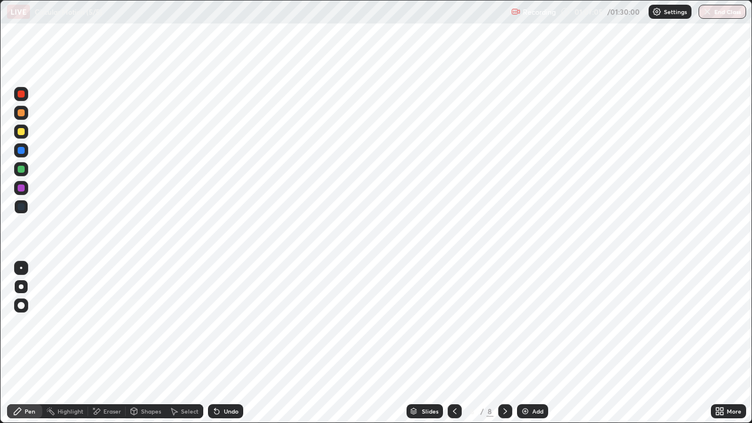
click at [737, 343] on div "More" at bounding box center [734, 411] width 15 height 6
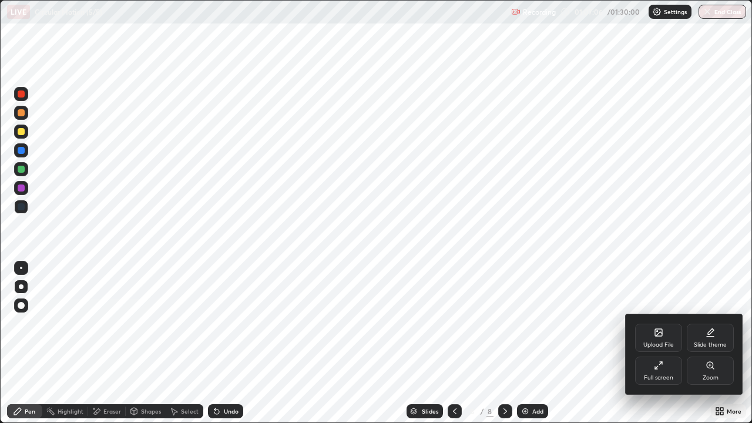
click at [709, 338] on div "Slide theme" at bounding box center [710, 338] width 47 height 28
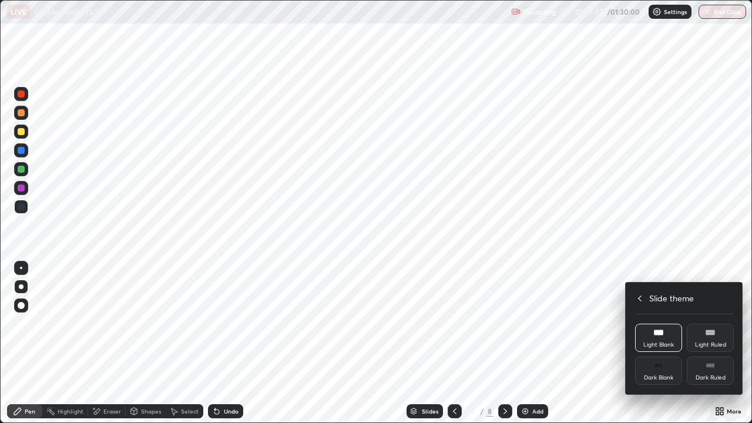
click at [669, 343] on div "Dark Blank" at bounding box center [658, 371] width 47 height 28
click at [639, 295] on icon at bounding box center [639, 298] width 9 height 9
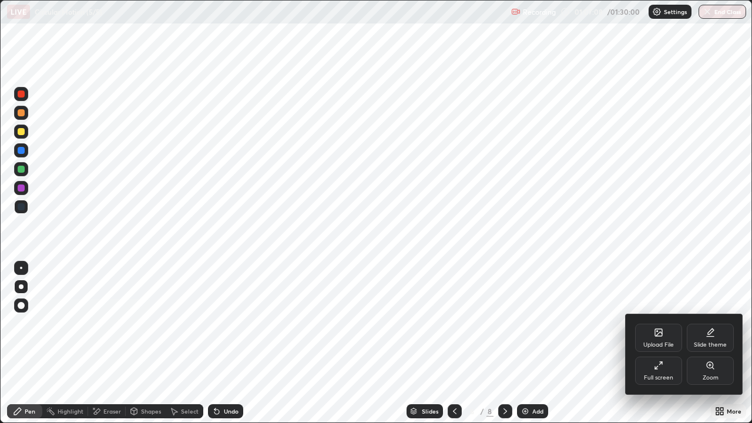
click at [650, 265] on div at bounding box center [376, 211] width 752 height 423
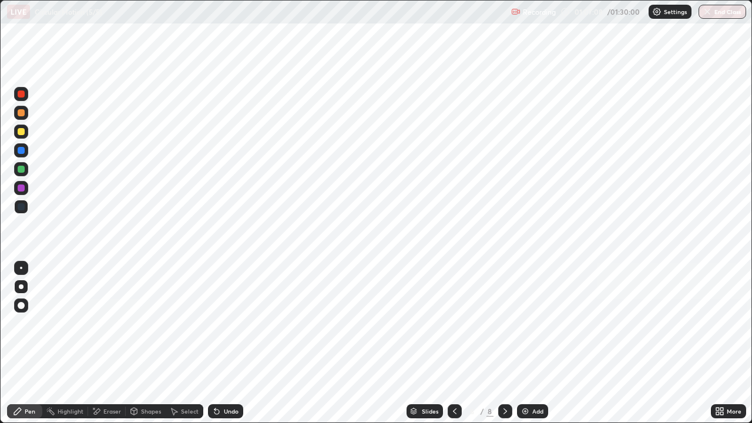
click at [535, 343] on div "Add" at bounding box center [537, 411] width 11 height 6
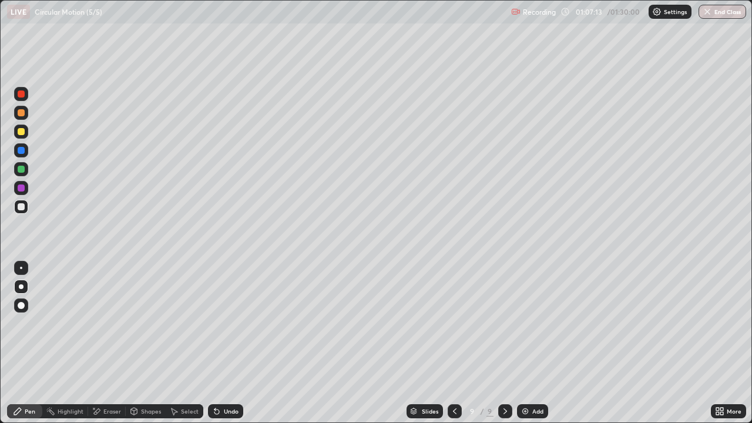
click at [21, 129] on div at bounding box center [21, 131] width 7 height 7
click at [153, 343] on div "Shapes" at bounding box center [151, 411] width 20 height 6
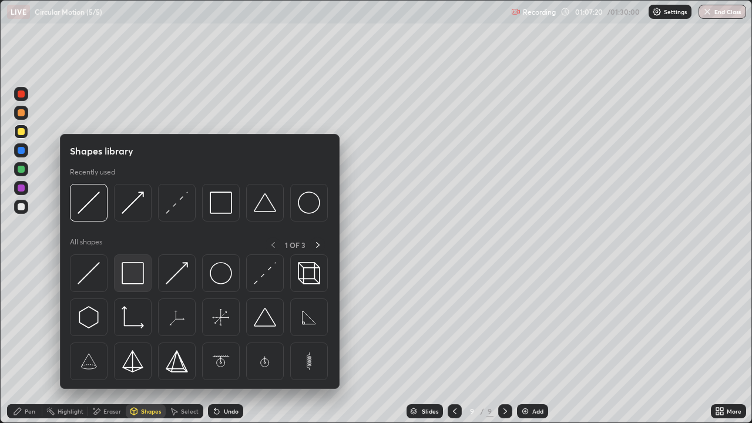
click at [139, 274] on img at bounding box center [133, 273] width 22 height 22
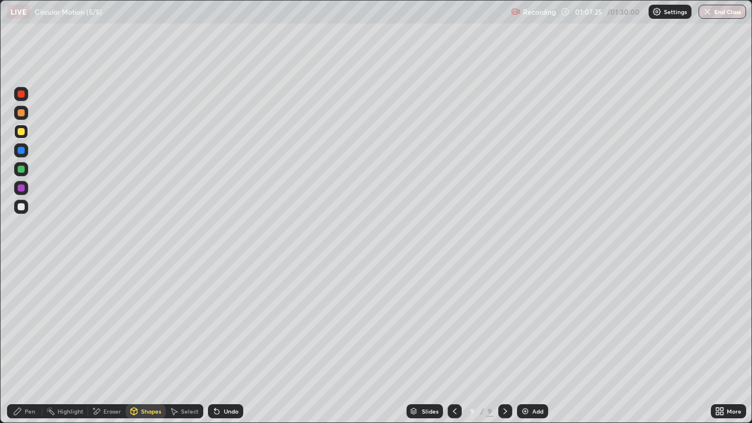
click at [31, 343] on div "Pen" at bounding box center [30, 411] width 11 height 6
click at [139, 343] on div "Shapes" at bounding box center [146, 411] width 40 height 14
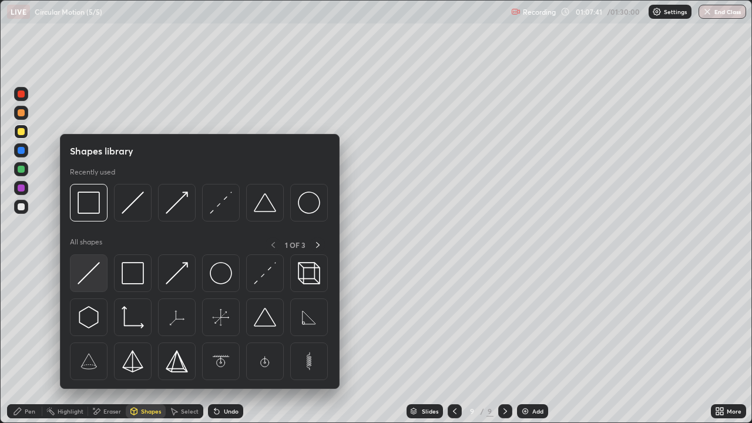
click at [95, 278] on img at bounding box center [89, 273] width 22 height 22
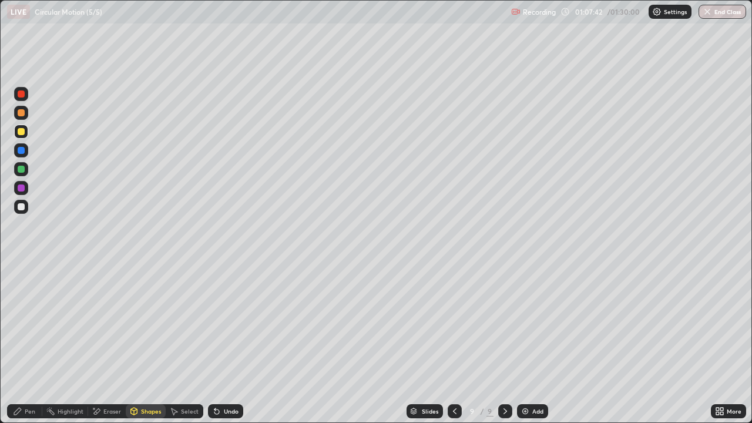
click at [22, 168] on div at bounding box center [21, 169] width 7 height 7
click at [27, 343] on div "Pen" at bounding box center [30, 411] width 11 height 6
click at [21, 132] on div at bounding box center [21, 131] width 7 height 7
click at [28, 206] on div at bounding box center [21, 207] width 14 height 14
click at [219, 343] on div "Undo" at bounding box center [225, 411] width 35 height 14
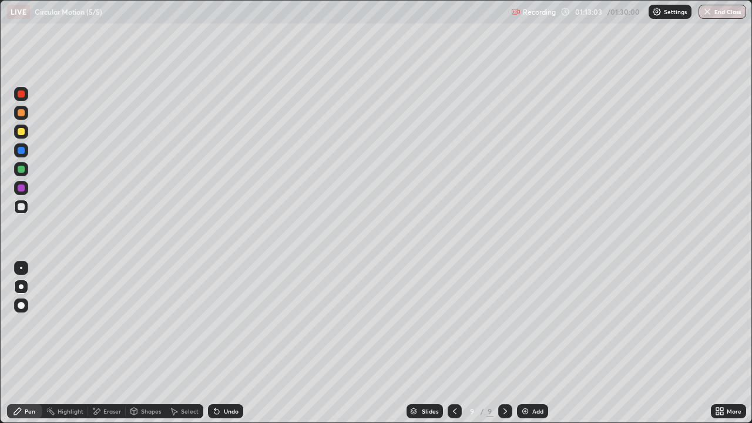
click at [19, 170] on div at bounding box center [21, 169] width 7 height 7
click at [220, 343] on div "Undo" at bounding box center [225, 411] width 35 height 14
click at [24, 192] on div at bounding box center [21, 188] width 14 height 14
click at [27, 207] on div at bounding box center [21, 207] width 14 height 14
click at [229, 343] on div "Undo" at bounding box center [231, 411] width 15 height 6
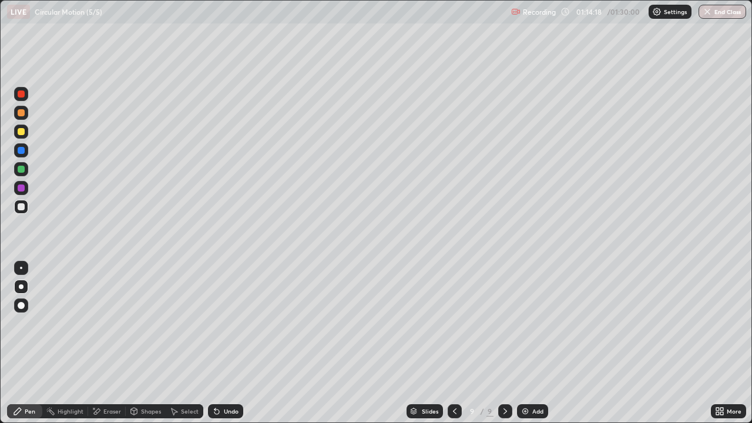
click at [21, 170] on div at bounding box center [21, 169] width 7 height 7
click at [22, 188] on div at bounding box center [21, 187] width 7 height 7
click at [24, 208] on div at bounding box center [21, 206] width 7 height 7
click at [222, 343] on div "Undo" at bounding box center [225, 411] width 35 height 14
click at [220, 343] on div "Undo" at bounding box center [225, 411] width 35 height 14
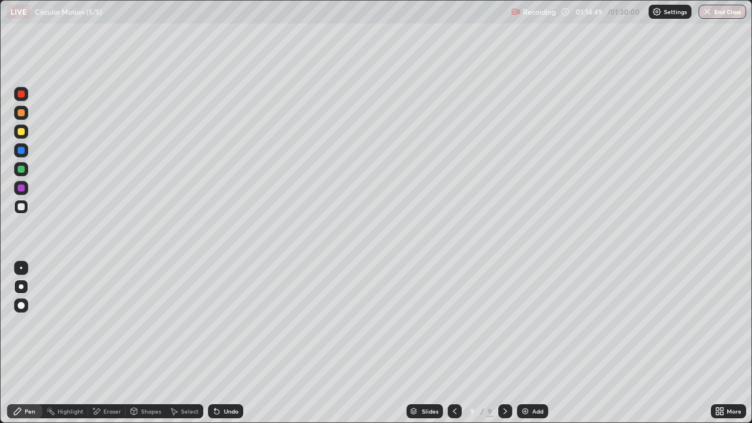
click at [220, 343] on div "Undo" at bounding box center [225, 411] width 35 height 14
click at [221, 343] on div "Undo" at bounding box center [225, 411] width 35 height 14
click at [220, 343] on div "Undo" at bounding box center [225, 411] width 35 height 14
click at [215, 343] on icon at bounding box center [216, 411] width 5 height 5
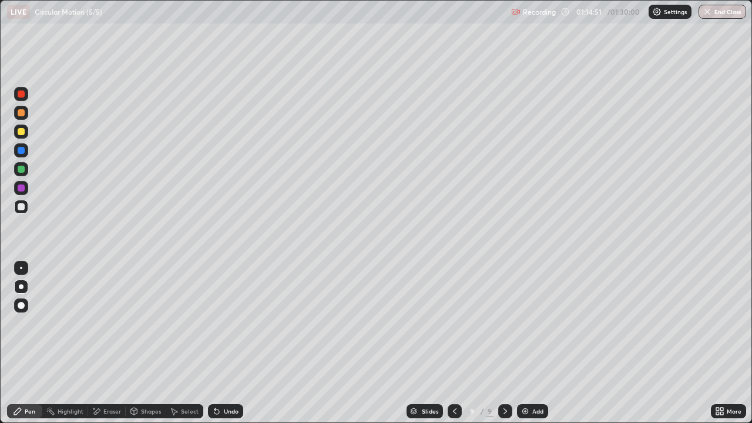
click at [221, 343] on div "Undo" at bounding box center [225, 411] width 35 height 14
click at [21, 186] on div at bounding box center [21, 187] width 7 height 7
click at [22, 207] on div at bounding box center [21, 206] width 7 height 7
click at [21, 187] on div at bounding box center [21, 187] width 7 height 7
click at [24, 209] on div at bounding box center [21, 206] width 7 height 7
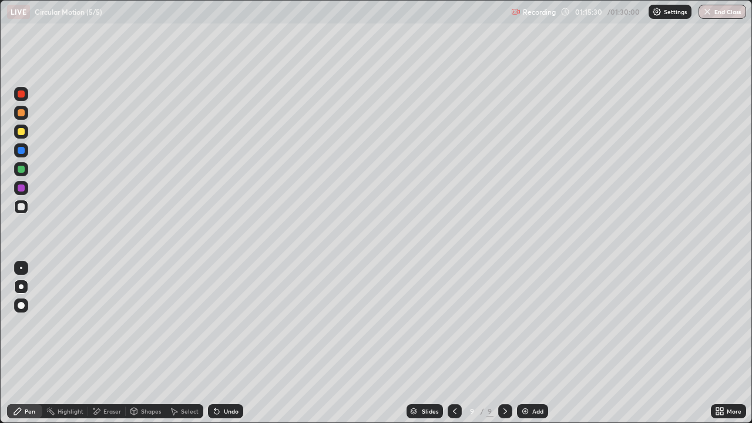
click at [224, 343] on div "Undo" at bounding box center [231, 411] width 15 height 6
click at [229, 343] on div "Undo" at bounding box center [231, 411] width 15 height 6
click at [27, 192] on div at bounding box center [21, 188] width 14 height 14
click at [22, 209] on div at bounding box center [21, 206] width 7 height 7
click at [22, 189] on div at bounding box center [21, 187] width 7 height 7
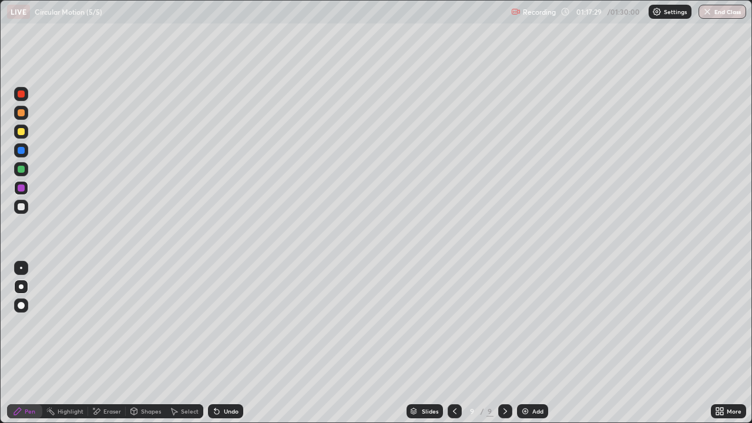
click at [26, 210] on div at bounding box center [21, 207] width 14 height 14
click at [22, 168] on div at bounding box center [21, 169] width 7 height 7
click at [23, 206] on div at bounding box center [21, 206] width 7 height 7
click at [22, 204] on div at bounding box center [21, 206] width 7 height 7
click at [22, 170] on div at bounding box center [21, 169] width 7 height 7
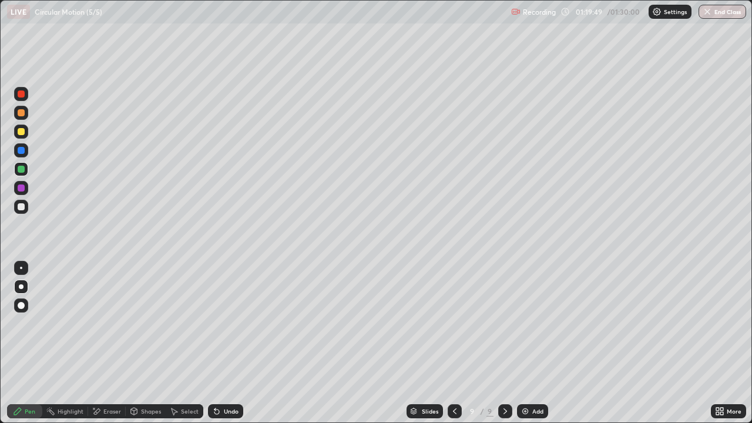
click at [24, 205] on div at bounding box center [21, 206] width 7 height 7
click at [25, 154] on div at bounding box center [21, 150] width 14 height 14
click at [108, 343] on div "Eraser" at bounding box center [107, 411] width 38 height 14
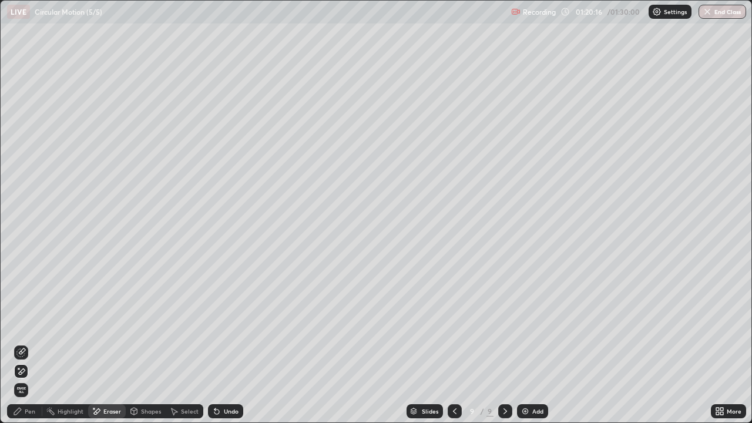
click at [26, 343] on div at bounding box center [21, 352] width 14 height 14
click at [28, 343] on div "Pen" at bounding box center [24, 411] width 35 height 14
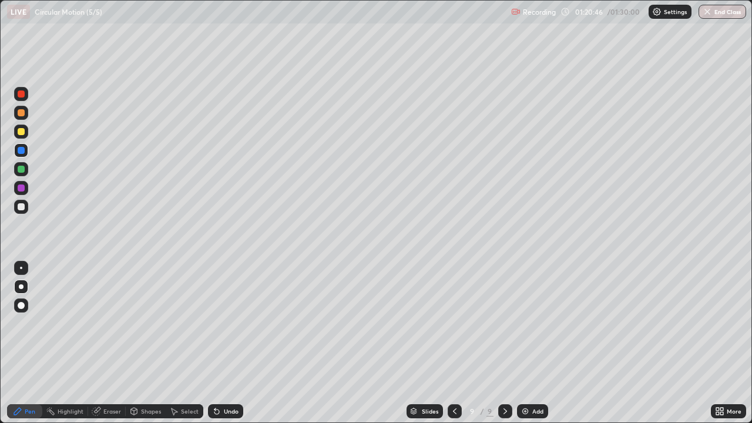
click at [25, 210] on div at bounding box center [21, 207] width 14 height 14
click at [22, 188] on div at bounding box center [21, 187] width 7 height 7
click at [221, 343] on div "Undo" at bounding box center [225, 411] width 35 height 14
click at [532, 343] on div "Add" at bounding box center [532, 411] width 31 height 14
click at [24, 132] on div at bounding box center [21, 131] width 7 height 7
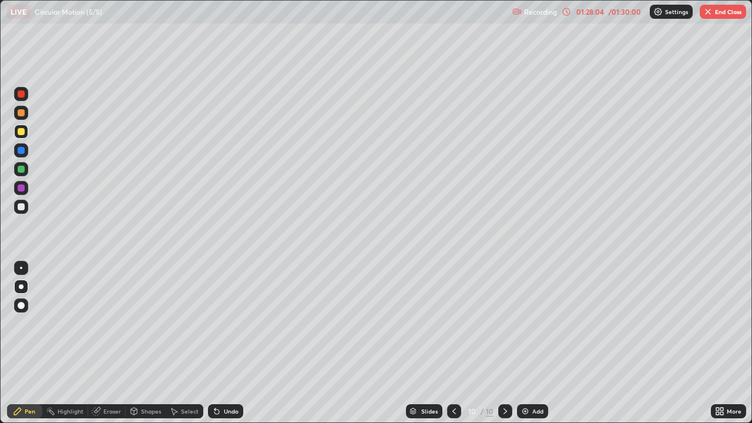
click at [22, 209] on div at bounding box center [21, 206] width 7 height 7
click at [221, 343] on div "Undo" at bounding box center [225, 411] width 35 height 14
click at [220, 343] on div "Undo" at bounding box center [225, 411] width 35 height 14
click at [219, 343] on icon at bounding box center [216, 411] width 9 height 9
click at [214, 343] on icon at bounding box center [214, 408] width 1 height 1
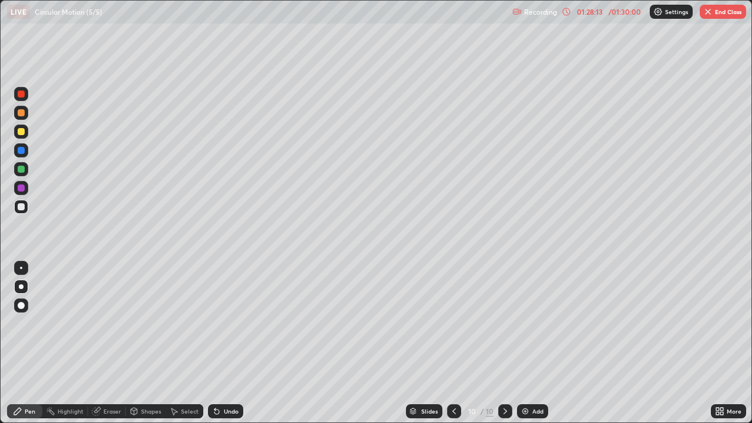
click at [224, 343] on div "Undo" at bounding box center [231, 411] width 15 height 6
click at [227, 343] on div "Undo" at bounding box center [231, 411] width 15 height 6
click at [24, 212] on div at bounding box center [21, 207] width 14 height 14
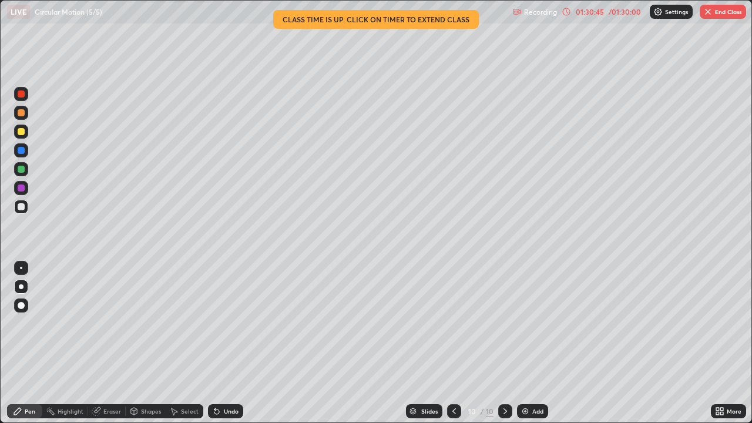
click at [633, 11] on div "/ 01:30:00" at bounding box center [624, 11] width 36 height 7
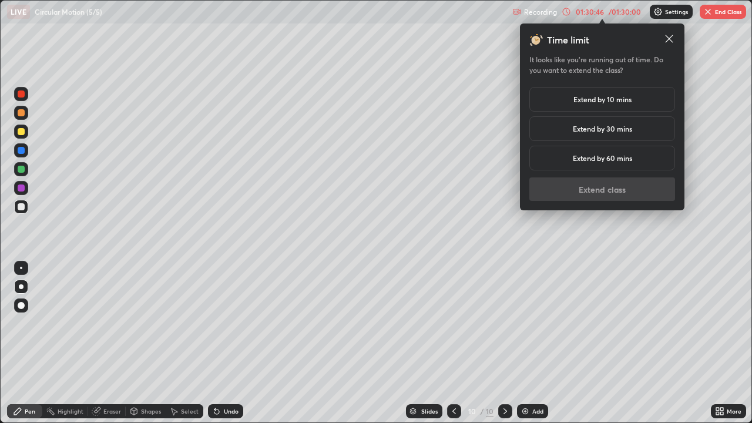
click at [600, 97] on h5 "Extend by 10 mins" at bounding box center [602, 99] width 58 height 11
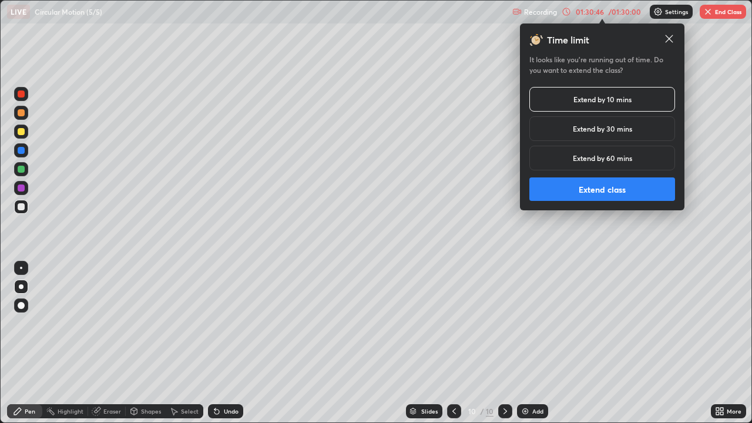
click at [593, 189] on button "Extend class" at bounding box center [602, 189] width 146 height 24
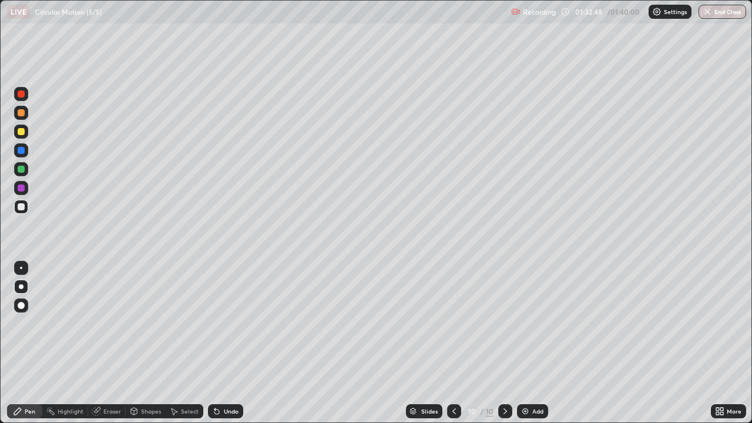
click at [711, 18] on button "End Class" at bounding box center [723, 12] width 48 height 14
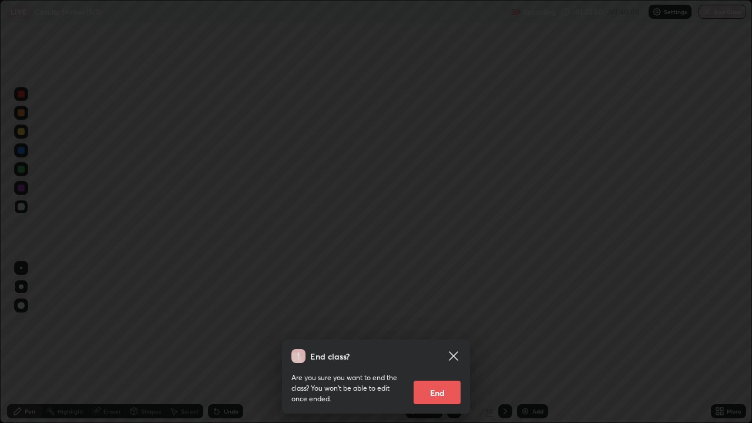
click at [436, 343] on button "End" at bounding box center [437, 393] width 47 height 24
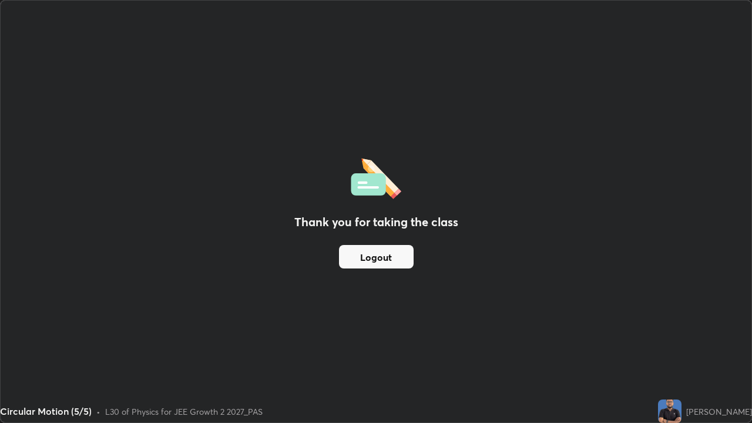
click at [383, 257] on button "Logout" at bounding box center [376, 257] width 75 height 24
